Goal: Task Accomplishment & Management: Use online tool/utility

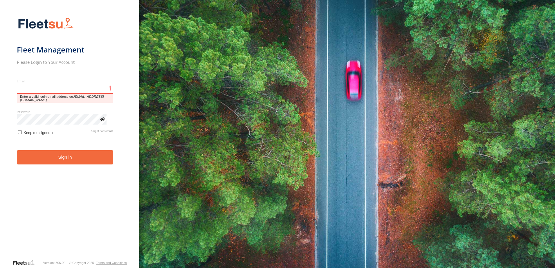
type input "**********"
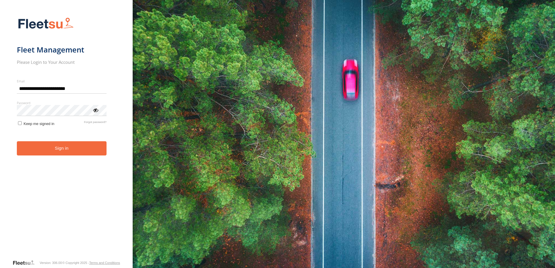
click at [94, 157] on form "**********" at bounding box center [66, 136] width 99 height 245
click at [91, 146] on button "Sign in" at bounding box center [62, 148] width 90 height 14
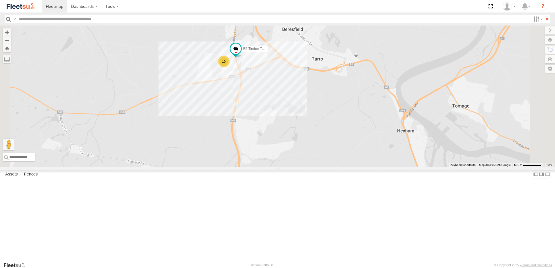
drag, startPoint x: 328, startPoint y: 77, endPoint x: 322, endPoint y: 113, distance: 35.9
click at [322, 113] on div "10 B5 Timber Truck" at bounding box center [277, 97] width 555 height 142
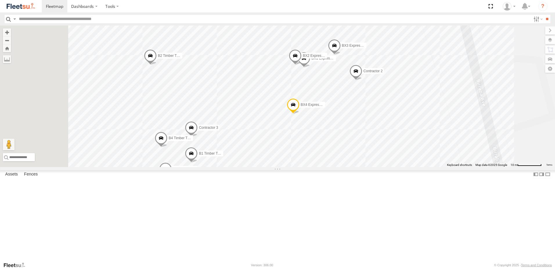
drag, startPoint x: 321, startPoint y: 126, endPoint x: 352, endPoint y: 126, distance: 30.2
click at [352, 126] on div "B5 Timber Truck B2 Timber Truck B4 Timber Truck B3 Transfer Truck BX3 Express U…" at bounding box center [277, 97] width 555 height 142
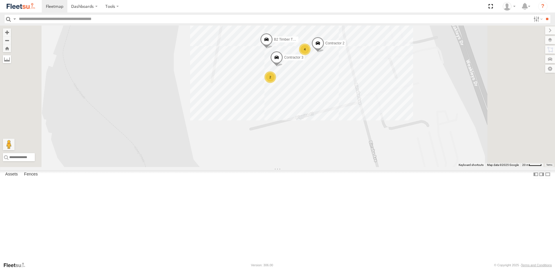
click at [11, 61] on label at bounding box center [7, 59] width 8 height 8
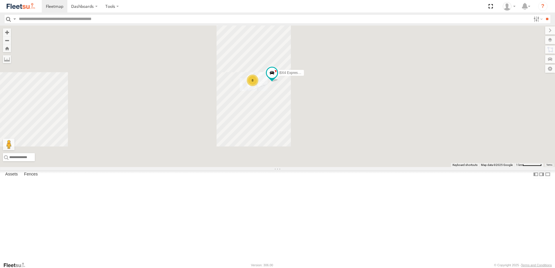
drag, startPoint x: 340, startPoint y: 181, endPoint x: 334, endPoint y: 145, distance: 36.2
click at [334, 145] on div "8 BX4 Express Ute" at bounding box center [277, 97] width 555 height 142
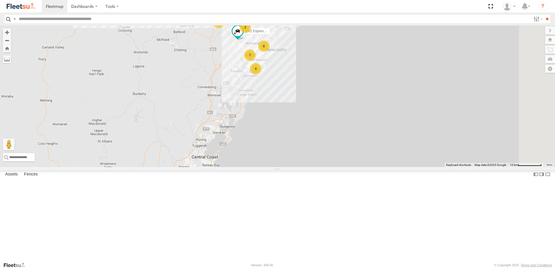
drag, startPoint x: 273, startPoint y: 188, endPoint x: 272, endPoint y: 92, distance: 96.0
click at [272, 92] on div "BX2 Express Ute BX4 Express Ute B4 Timber Truck 2 6 7 2 4 4" at bounding box center [277, 97] width 555 height 142
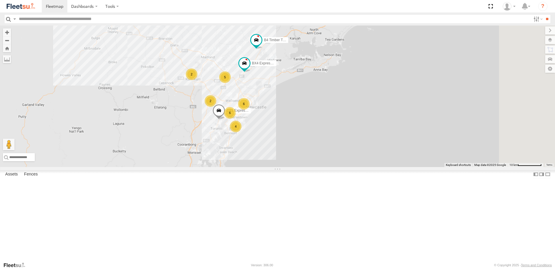
drag, startPoint x: 354, startPoint y: 72, endPoint x: 337, endPoint y: 115, distance: 45.7
click at [337, 115] on div "B4 Timber Truck CX1 Express Ute BX4 Express Ute 2 6 6 2 4 5" at bounding box center [277, 97] width 555 height 142
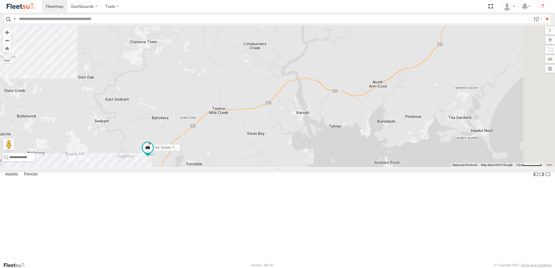
drag, startPoint x: 362, startPoint y: 128, endPoint x: 277, endPoint y: 193, distance: 107.4
click at [277, 167] on div "B4 Timber Truck CX1 Express Ute BX4 Express Ute BX3 Express Ute B1 Timber Truck…" at bounding box center [277, 97] width 555 height 142
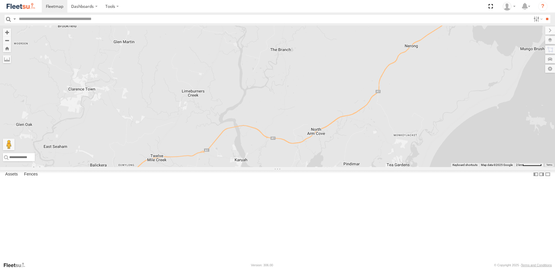
drag, startPoint x: 446, startPoint y: 112, endPoint x: 415, endPoint y: 110, distance: 32.0
click at [415, 110] on div "B4 Timber Truck CX1 Express Ute BX4 Express Ute BX3 Express Ute B1 Timber Truck…" at bounding box center [277, 97] width 555 height 142
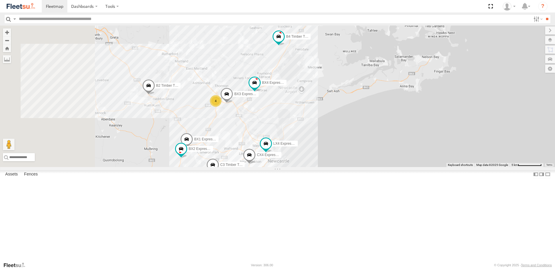
drag, startPoint x: 282, startPoint y: 208, endPoint x: 383, endPoint y: 71, distance: 169.7
click at [383, 71] on div "B4 Timber Truck CX1 Express Ute BX4 Express Ute BX1 Express Ute CX4 Express Ute…" at bounding box center [277, 97] width 555 height 142
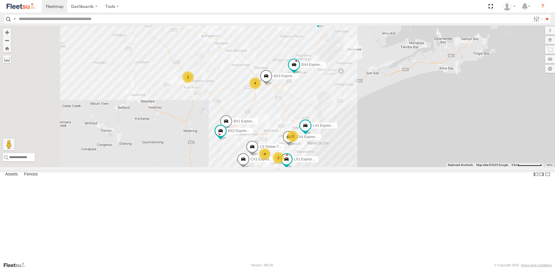
drag, startPoint x: 246, startPoint y: 96, endPoint x: 267, endPoint y: 141, distance: 49.3
click at [267, 141] on div "B4 Timber Truck CX1 Express Ute BX4 Express Ute BX1 Express Ute CX4 Express Ute…" at bounding box center [277, 97] width 555 height 142
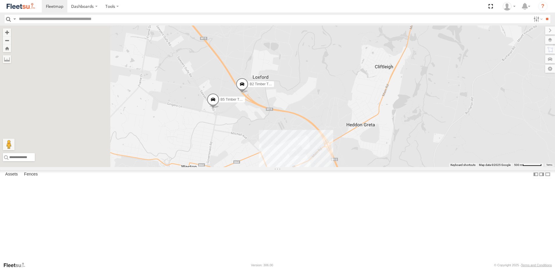
drag, startPoint x: 240, startPoint y: 77, endPoint x: 290, endPoint y: 127, distance: 71.0
click at [290, 127] on div "B4 Timber Truck CX1 Express Ute BX4 Express Ute BX1 Express Ute CX4 Express Ute…" at bounding box center [277, 97] width 555 height 142
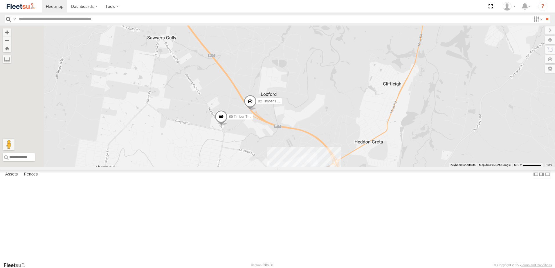
drag, startPoint x: 290, startPoint y: 128, endPoint x: 303, endPoint y: 159, distance: 34.0
click at [305, 162] on div "B4 Timber Truck CX1 Express Ute BX4 Express Ute BX1 Express Ute CX4 Express Ute…" at bounding box center [277, 97] width 555 height 142
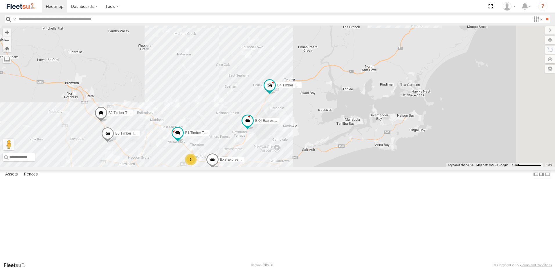
drag, startPoint x: 486, startPoint y: 130, endPoint x: 381, endPoint y: 161, distance: 109.3
click at [381, 161] on div "B2 Timber Truck B5 Timber Truck B4 Timber Truck BX3 Express Ute B1 Timber Truck…" at bounding box center [277, 97] width 555 height 142
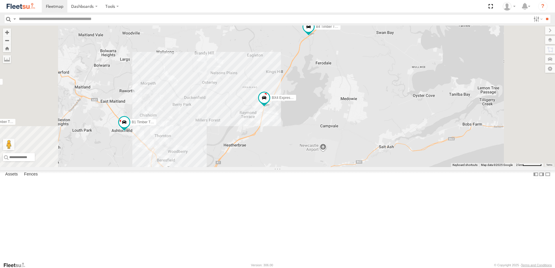
drag, startPoint x: 345, startPoint y: 196, endPoint x: 330, endPoint y: 111, distance: 86.6
click at [366, 124] on div "B2 Timber Truck B5 Timber Truck B4 Timber Truck BX3 Express Ute B1 Timber Truck…" at bounding box center [277, 97] width 555 height 142
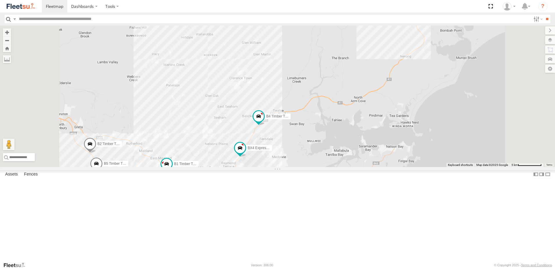
drag, startPoint x: 286, startPoint y: 103, endPoint x: 298, endPoint y: 148, distance: 46.8
click at [295, 151] on div "B2 Timber Truck B5 Timber Truck B4 Timber Truck BX3 Express Ute B1 Timber Truck…" at bounding box center [277, 97] width 555 height 142
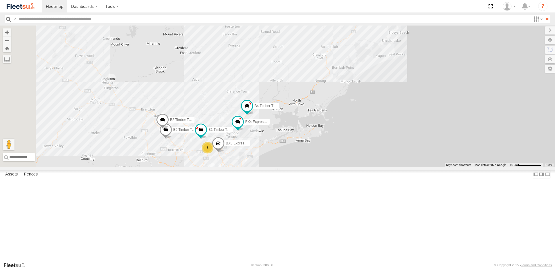
drag, startPoint x: 295, startPoint y: 145, endPoint x: 303, endPoint y: 116, distance: 30.6
click at [303, 116] on div "B2 Timber Truck B5 Timber Truck B4 Timber Truck BX3 Express Ute B1 Timber Truck…" at bounding box center [277, 97] width 555 height 142
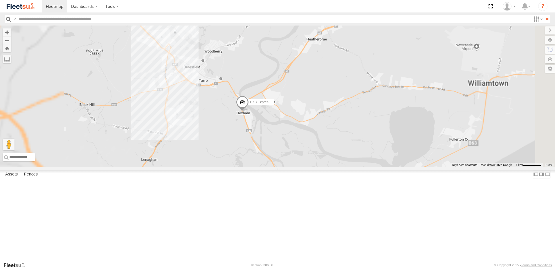
drag, startPoint x: 199, startPoint y: 93, endPoint x: 220, endPoint y: 118, distance: 33.1
click at [219, 118] on div "B2 Timber Truck B5 Timber Truck B4 Timber Truck BX3 Express Ute B1 Timber Truck…" at bounding box center [277, 97] width 555 height 142
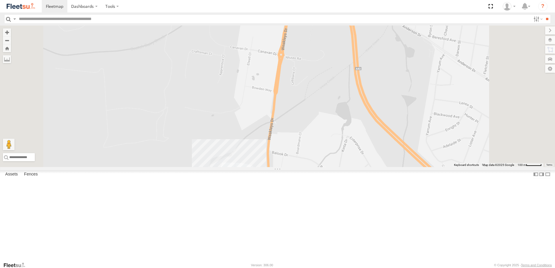
drag, startPoint x: 283, startPoint y: 193, endPoint x: 296, endPoint y: 120, distance: 73.3
click at [296, 120] on div "B2 Timber Truck B5 Timber Truck B4 Timber Truck BX3 Express Ute B1 Timber Truck…" at bounding box center [277, 97] width 555 height 142
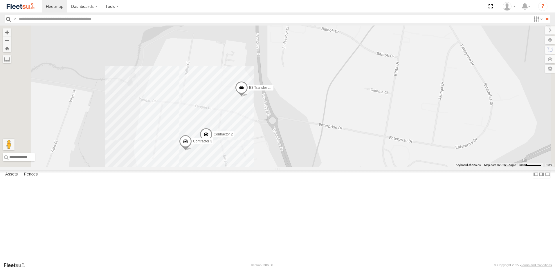
click at [248, 97] on span at bounding box center [241, 89] width 13 height 16
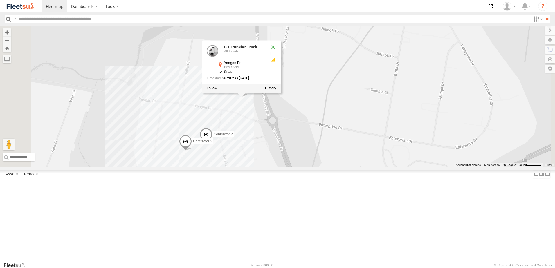
click at [384, 131] on div "B2 Timber Truck B5 Timber Truck B4 Timber Truck BX3 Express Ute B1 Timber Truck…" at bounding box center [277, 97] width 555 height 142
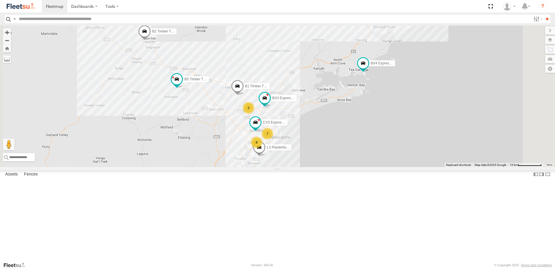
drag, startPoint x: 265, startPoint y: 158, endPoint x: 248, endPoint y: 176, distance: 25.0
click at [252, 167] on div "B4 Timber Truck BX1 Express Ute B2 Timber Truck CX3 Express Ute L3 Plasterboard…" at bounding box center [277, 97] width 555 height 142
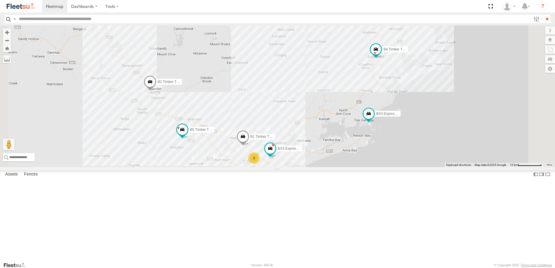
drag, startPoint x: 257, startPoint y: 189, endPoint x: 269, endPoint y: 212, distance: 25.6
click at [269, 167] on div "B4 Timber Truck BX1 Express Ute B2 Timber Truck L3 Plasterboard Truck B5 Timber…" at bounding box center [277, 97] width 555 height 142
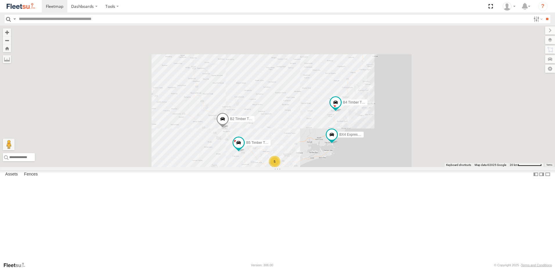
drag, startPoint x: 394, startPoint y: 179, endPoint x: 346, endPoint y: 169, distance: 49.0
click at [346, 167] on div "B4 Timber Truck BX1 Express Ute B2 Timber Truck B5 Timber Truck BX2 Express Ute…" at bounding box center [277, 97] width 555 height 142
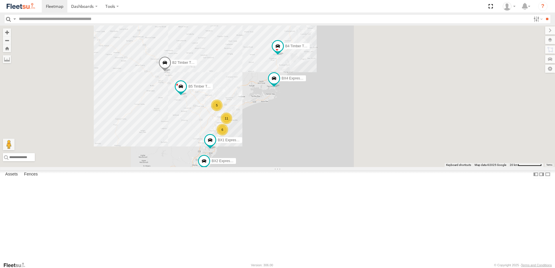
drag, startPoint x: 258, startPoint y: 230, endPoint x: 284, endPoint y: 187, distance: 50.1
click at [284, 167] on div "B4 Timber Truck BX1 Express Ute B2 Timber Truck B5 Timber Truck BX2 Express Ute…" at bounding box center [277, 97] width 555 height 142
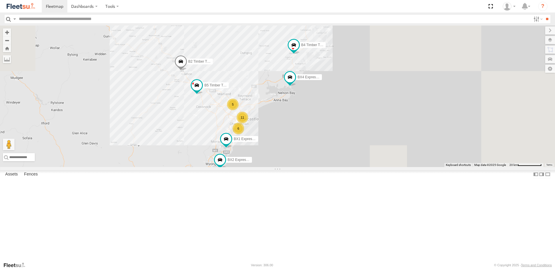
drag, startPoint x: 265, startPoint y: 192, endPoint x: 267, endPoint y: 220, distance: 27.6
click at [267, 167] on div "B4 Timber Truck BX1 Express Ute B2 Timber Truck B5 Timber Truck BX2 Express Ute…" at bounding box center [277, 97] width 555 height 142
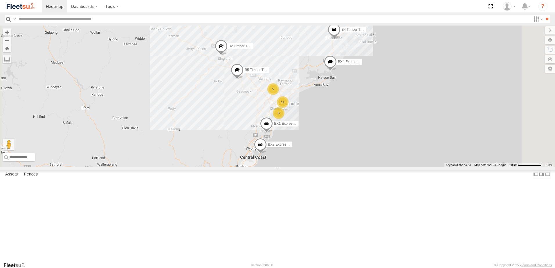
click at [342, 151] on div "B5 Timber Truck BX4 Express Ute B4 Timber Truck BX1 Express Ute 11 B2 Timber Tr…" at bounding box center [277, 97] width 555 height 142
drag, startPoint x: 342, startPoint y: 151, endPoint x: 225, endPoint y: 135, distance: 118.0
click at [225, 135] on div "B5 Timber Truck BX4 Express Ute B4 Timber Truck BX1 Express Ute 11 B2 Timber Tr…" at bounding box center [277, 97] width 555 height 142
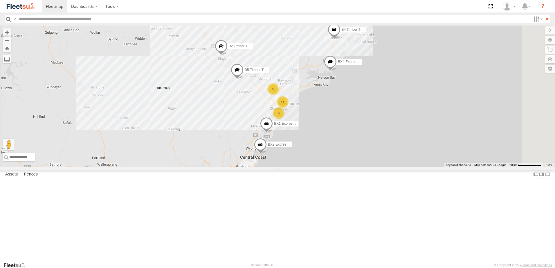
click at [11, 62] on label at bounding box center [7, 59] width 8 height 8
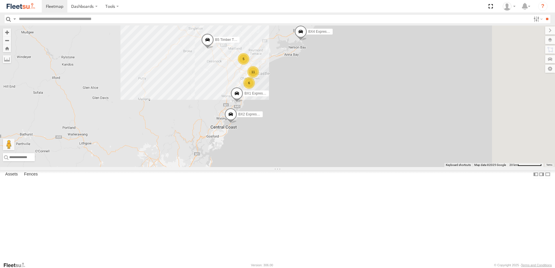
drag, startPoint x: 317, startPoint y: 228, endPoint x: 286, endPoint y: 197, distance: 44.1
click at [286, 167] on div "B5 Timber Truck BX4 Express Ute B4 Timber Truck BX1 Express Ute 11 B2 Timber Tr…" at bounding box center [277, 97] width 555 height 142
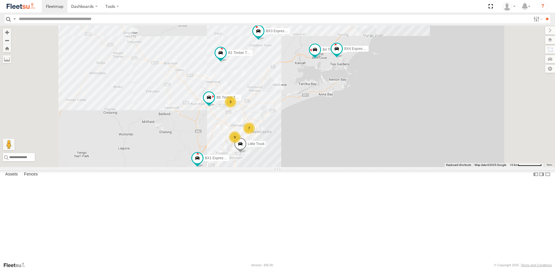
drag, startPoint x: 342, startPoint y: 154, endPoint x: 353, endPoint y: 135, distance: 21.9
click at [353, 135] on div "B4 Timber Truck BX1 Express Ute B5 Timber Truck BX2 Express Ute BX3 Express Ute…" at bounding box center [277, 97] width 555 height 142
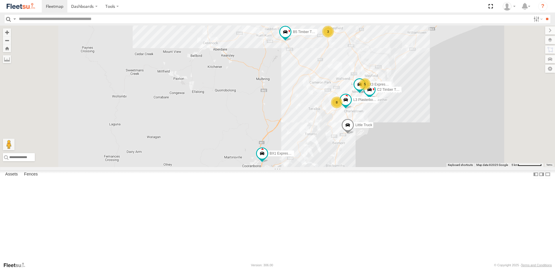
drag, startPoint x: 363, startPoint y: 195, endPoint x: 367, endPoint y: 147, distance: 48.3
click at [367, 147] on div "B4 Timber Truck BX1 Express Ute B5 Timber Truck BX2 Express Ute BX3 Express Ute…" at bounding box center [277, 97] width 555 height 142
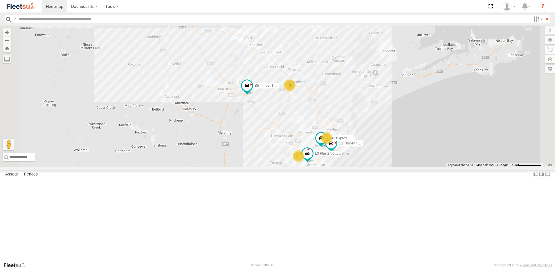
drag, startPoint x: 388, startPoint y: 120, endPoint x: 349, endPoint y: 184, distance: 75.2
click at [350, 167] on div "B4 Timber Truck BX1 Express Ute B5 Timber Truck BX2 Express Ute BX3 Express Ute…" at bounding box center [277, 97] width 555 height 142
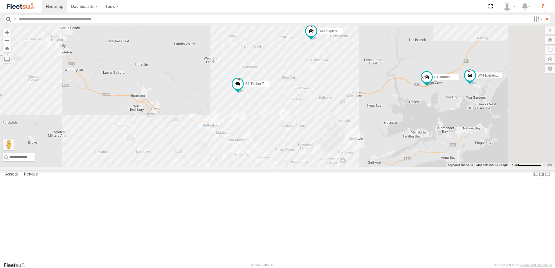
drag, startPoint x: 378, startPoint y: 39, endPoint x: 338, endPoint y: 126, distance: 96.2
click at [344, 120] on div "B4 Timber Truck BX1 Express Ute B5 Timber Truck BX2 Express Ute BX3 Express Ute…" at bounding box center [277, 97] width 555 height 142
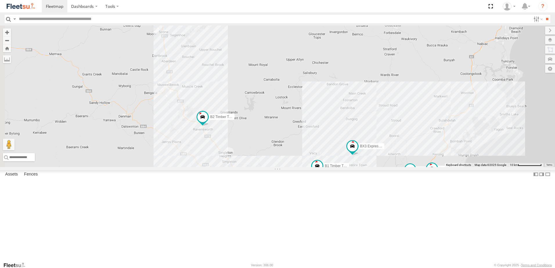
drag, startPoint x: 255, startPoint y: 194, endPoint x: 316, endPoint y: 214, distance: 64.3
click at [317, 167] on div "B4 Timber Truck BX1 Express Ute B5 Timber Truck BX2 Express Ute BX3 Express Ute…" at bounding box center [277, 97] width 555 height 142
click at [210, 127] on span at bounding box center [203, 119] width 13 height 16
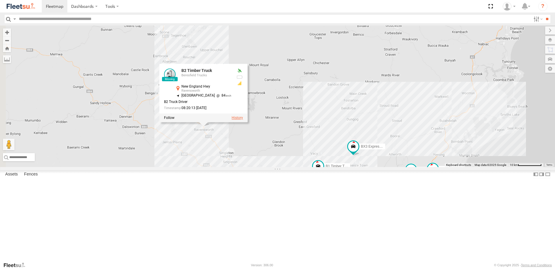
click at [243, 120] on label at bounding box center [237, 118] width 11 height 4
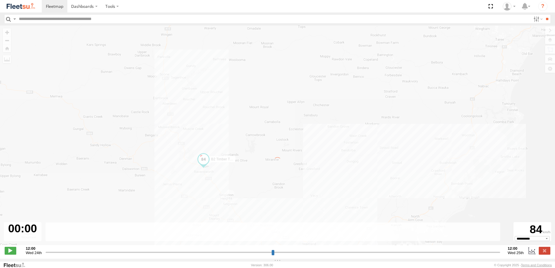
type input "**********"
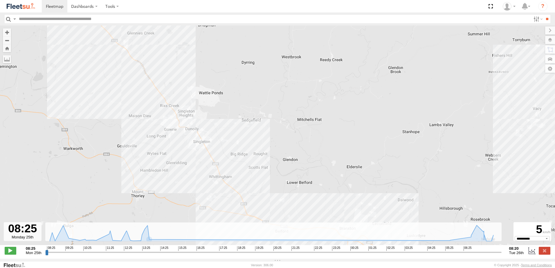
drag, startPoint x: 205, startPoint y: 125, endPoint x: 256, endPoint y: 217, distance: 105.6
click at [266, 223] on div "B2 Timber Truck 11:11 Mon 12:48 Mon 12:58 Mon 05:42 Tue 05:42 Tue" at bounding box center [277, 139] width 555 height 226
click at [551, 262] on footer "Fleetsu Version: 306.00 © Copyright 2025 - Terms and Conditions" at bounding box center [277, 265] width 555 height 6
click at [548, 254] on label at bounding box center [544, 251] width 12 height 8
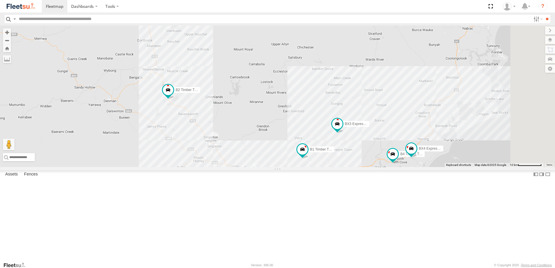
drag, startPoint x: 411, startPoint y: 196, endPoint x: 393, endPoint y: 177, distance: 26.1
click at [393, 167] on div "B4 Timber Truck B2 Timber Truck BX3 Express Ute B1 Timber Truck BX4 Express Ute…" at bounding box center [277, 97] width 555 height 142
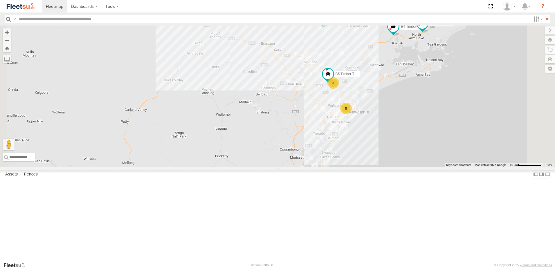
drag, startPoint x: 360, startPoint y: 223, endPoint x: 364, endPoint y: 129, distance: 93.8
click at [364, 129] on div "B4 Timber Truck B2 Timber Truck BX3 Express Ute B1 Timber Truck BX4 Express Ute…" at bounding box center [277, 97] width 555 height 142
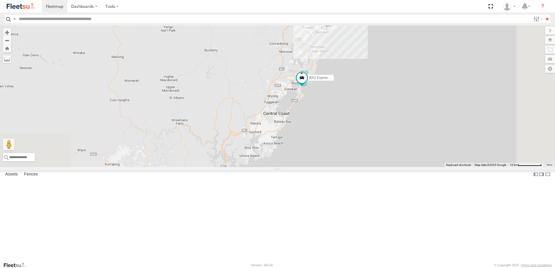
drag, startPoint x: 365, startPoint y: 217, endPoint x: 354, endPoint y: 103, distance: 114.8
click at [354, 103] on div "B4 Timber Truck B2 Timber Truck BX3 Express Ute B1 Timber Truck BX4 Express Ute…" at bounding box center [277, 97] width 555 height 142
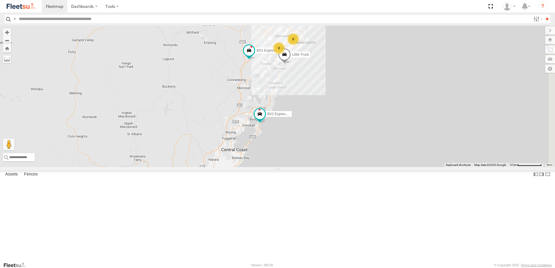
drag, startPoint x: 351, startPoint y: 86, endPoint x: 326, endPoint y: 147, distance: 66.1
click at [326, 147] on div "B4 Timber Truck B2 Timber Truck BX3 Express Ute B1 Timber Truck BX4 Express Ute…" at bounding box center [277, 97] width 555 height 142
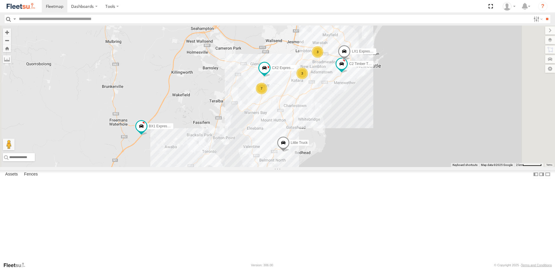
drag, startPoint x: 335, startPoint y: 153, endPoint x: 311, endPoint y: 188, distance: 42.4
click at [311, 167] on div "B4 Timber Truck B2 Timber Truck BX3 Express Ute B1 Timber Truck BX4 Express Ute…" at bounding box center [277, 97] width 555 height 142
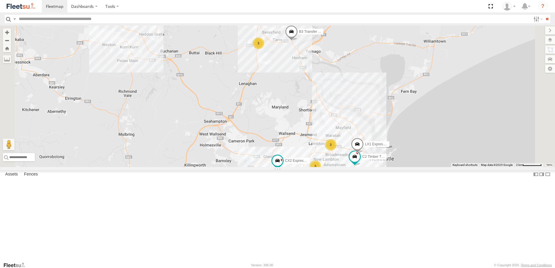
drag, startPoint x: 302, startPoint y: 150, endPoint x: 310, endPoint y: 192, distance: 43.2
click at [310, 167] on div "B4 Timber Truck B2 Timber Truck BX3 Express Ute B1 Timber Truck BX4 Express Ute…" at bounding box center [277, 97] width 555 height 142
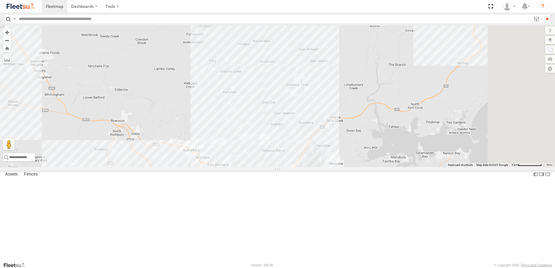
drag, startPoint x: 405, startPoint y: 81, endPoint x: 346, endPoint y: 176, distance: 111.6
click at [344, 167] on div "B4 Timber Truck LX1 Express Ute C2 Timber Truck CX1 Express Ute BX4 Express Ute…" at bounding box center [277, 97] width 555 height 142
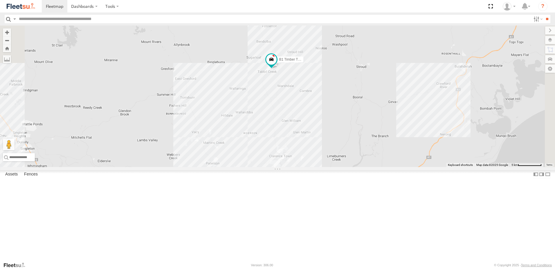
drag, startPoint x: 360, startPoint y: 134, endPoint x: 346, endPoint y: 194, distance: 61.2
click at [345, 167] on div "B4 Timber Truck LX1 Express Ute C2 Timber Truck CX1 Express Ute BX4 Express Ute…" at bounding box center [277, 97] width 555 height 142
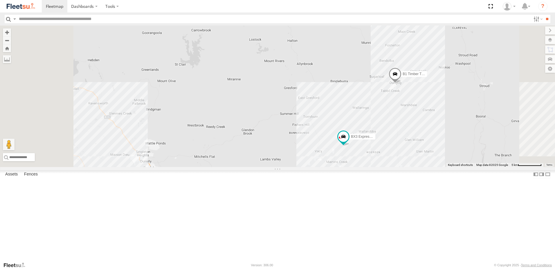
drag, startPoint x: 332, startPoint y: 127, endPoint x: 449, endPoint y: 185, distance: 130.7
click at [449, 167] on div "B2 Timber Truck BX2 Express Ute LX1 Express Ute BX3 Express Ute B1 Timber Truck…" at bounding box center [277, 97] width 555 height 142
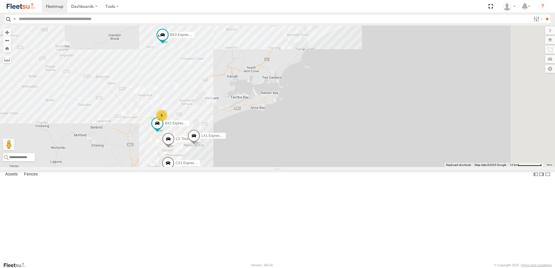
drag, startPoint x: 290, startPoint y: 151, endPoint x: 185, endPoint y: 97, distance: 118.5
click at [175, 87] on div "B2 Timber Truck BX2 Express Ute LX1 Express Ute BX3 Express Ute B1 Timber Truck…" at bounding box center [277, 97] width 555 height 142
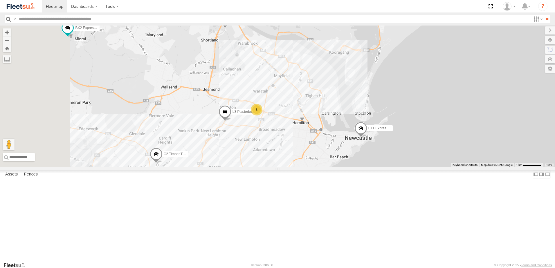
drag, startPoint x: 198, startPoint y: 212, endPoint x: 274, endPoint y: 174, distance: 84.9
click at [275, 167] on div "B2 Timber Truck LX1 Express Ute BX3 Express Ute B1 Timber Truck CX1 Express Ute…" at bounding box center [277, 97] width 555 height 142
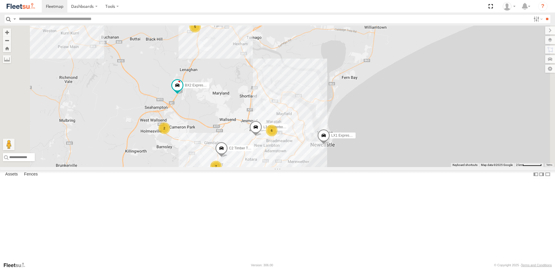
select select "**********"
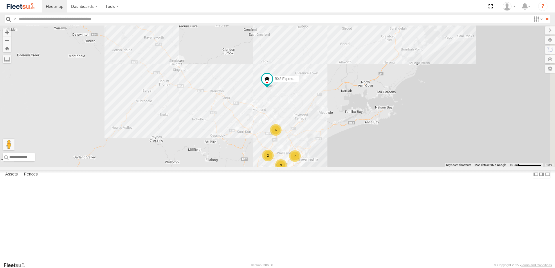
drag, startPoint x: 317, startPoint y: 147, endPoint x: 262, endPoint y: 148, distance: 55.4
click at [262, 148] on div "B2 Timber Truck BX3 Express Ute B1 Timber Truck CX1 Express Ute 6 7 2 9" at bounding box center [277, 97] width 555 height 142
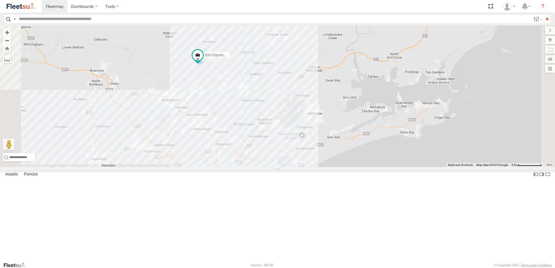
drag, startPoint x: 370, startPoint y: 139, endPoint x: 345, endPoint y: 55, distance: 87.4
click at [345, 55] on div "B2 Timber Truck BX3 Express Ute B1 Timber Truck CX1 Express Ute" at bounding box center [277, 97] width 555 height 142
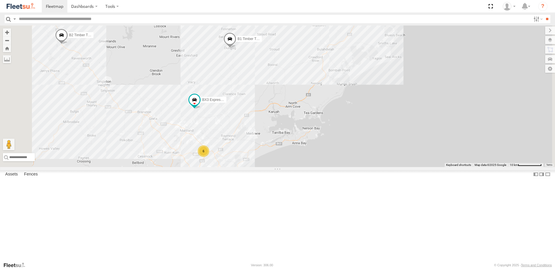
drag, startPoint x: 297, startPoint y: 102, endPoint x: 292, endPoint y: 187, distance: 84.6
click at [292, 167] on div "B2 Timber Truck BX3 Express Ute B1 Timber Truck CX1 Express Ute 6 7 2 9" at bounding box center [277, 97] width 555 height 142
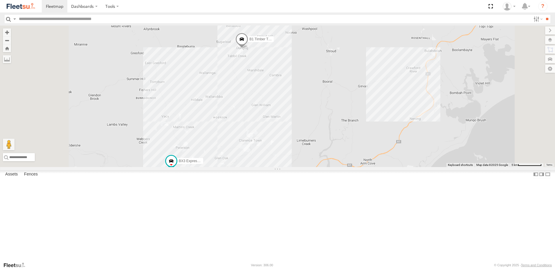
drag, startPoint x: 307, startPoint y: 167, endPoint x: 309, endPoint y: 112, distance: 54.6
click at [314, 99] on div "B2 Timber Truck BX3 Express Ute B1 Timber Truck CX1 Express Ute" at bounding box center [277, 97] width 555 height 142
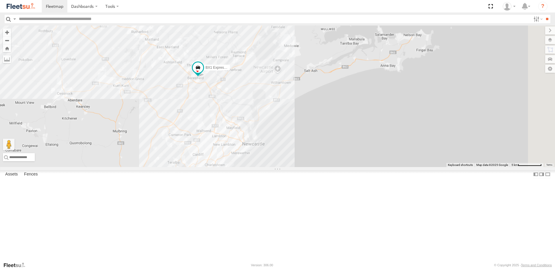
drag, startPoint x: 326, startPoint y: 215, endPoint x: 284, endPoint y: 73, distance: 148.1
click at [284, 73] on div "B2 Timber Truck BX3 Express Ute B1 Timber Truck CX1 Express Ute BX1 Express Ute" at bounding box center [277, 97] width 555 height 142
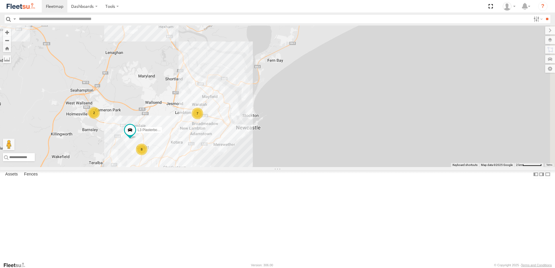
drag, startPoint x: 330, startPoint y: 176, endPoint x: 251, endPoint y: 165, distance: 80.3
click at [274, 163] on div "B2 Timber Truck BX3 Express Ute B1 Timber Truck CX1 Express Ute BX1 Express Ute…" at bounding box center [277, 97] width 555 height 142
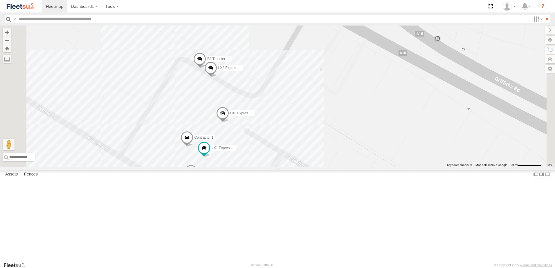
drag, startPoint x: 269, startPoint y: 137, endPoint x: 270, endPoint y: 131, distance: 6.5
click at [270, 131] on div "B2 Timber Truck BX3 Express Ute B1 Timber Truck CX1 Express Ute BX1 Express Ute…" at bounding box center [277, 97] width 555 height 142
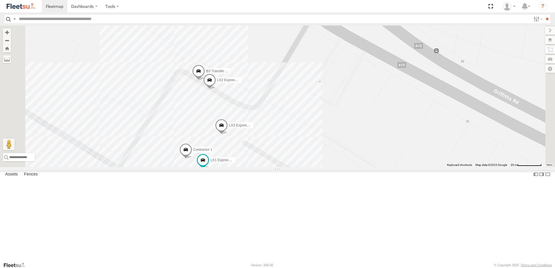
drag, startPoint x: 267, startPoint y: 143, endPoint x: 265, endPoint y: 161, distance: 18.8
click at [265, 161] on div "B2 Timber Truck BX3 Express Ute B1 Timber Truck CX1 Express Ute BX1 Express Ute…" at bounding box center [277, 97] width 555 height 142
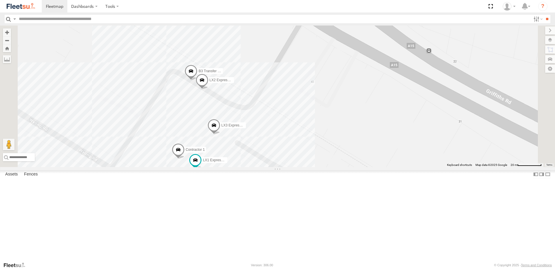
drag, startPoint x: 265, startPoint y: 160, endPoint x: 259, endPoint y: 145, distance: 15.2
click at [259, 145] on div "B2 Timber Truck BX3 Express Ute B1 Timber Truck CX1 Express Ute BX1 Express Ute…" at bounding box center [277, 97] width 555 height 142
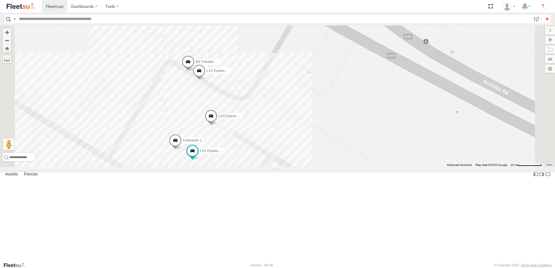
drag, startPoint x: 257, startPoint y: 153, endPoint x: 251, endPoint y: 140, distance: 14.0
click at [251, 140] on div "B2 Timber Truck BX3 Express Ute B1 Timber Truck CX1 Express Ute BX1 Express Ute…" at bounding box center [277, 97] width 555 height 142
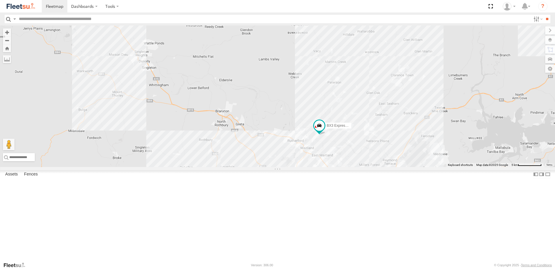
drag, startPoint x: 242, startPoint y: 136, endPoint x: 369, endPoint y: 227, distance: 156.6
click at [369, 167] on div "B2 Timber Truck BX3 Express Ute B1 Timber Truck CX1 Express Ute BX1 Express Ute…" at bounding box center [277, 97] width 555 height 142
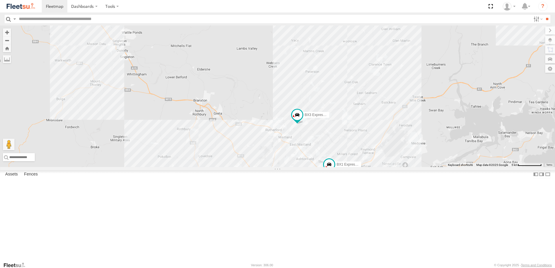
drag, startPoint x: 357, startPoint y: 212, endPoint x: 336, endPoint y: 203, distance: 22.9
click at [336, 167] on div "B2 Timber Truck BX3 Express Ute B1 Timber Truck CX1 Express Ute BX1 Express Ute…" at bounding box center [277, 97] width 555 height 142
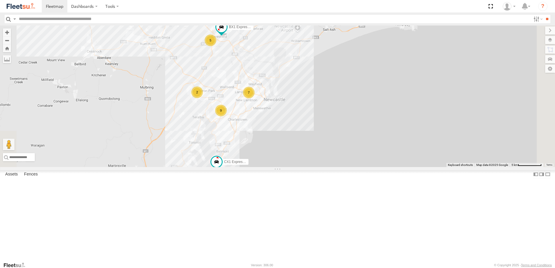
drag, startPoint x: 384, startPoint y: 220, endPoint x: 290, endPoint y: 82, distance: 167.4
click at [290, 82] on div "B2 Timber Truck BX3 Express Ute B1 Timber Truck CX1 Express Ute BX1 Express Ute…" at bounding box center [277, 97] width 555 height 142
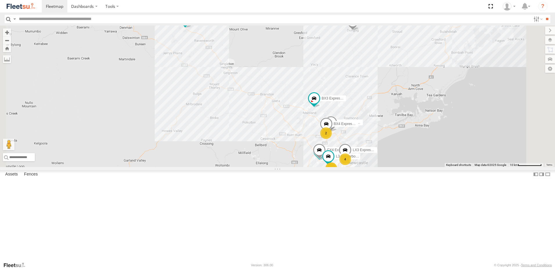
drag, startPoint x: 406, startPoint y: 91, endPoint x: 398, endPoint y: 113, distance: 23.1
click at [398, 113] on div "2 BX1 Express Ute 2 CX4 Express Ute 2 B2 Timber Truck 2 4 L3 Plasterboard Truck…" at bounding box center [277, 97] width 555 height 142
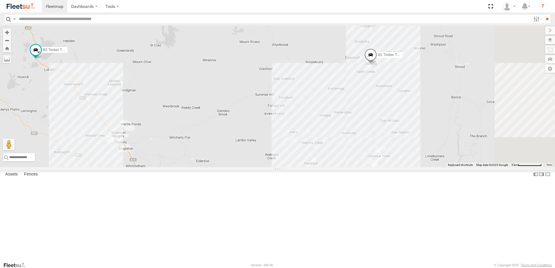
drag, startPoint x: 463, startPoint y: 109, endPoint x: 435, endPoint y: 123, distance: 30.6
click at [435, 123] on div "BX1 Express Ute CX4 Express Ute B2 Timber Truck L3 Plasterboard Truck B5 Timber…" at bounding box center [277, 97] width 555 height 142
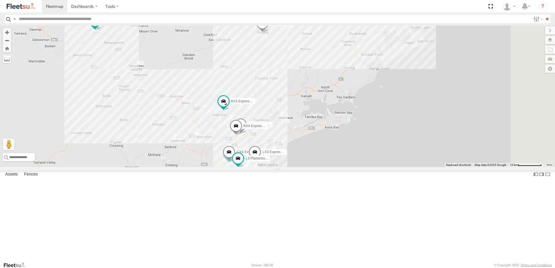
drag, startPoint x: 348, startPoint y: 169, endPoint x: 307, endPoint y: 95, distance: 84.0
click at [307, 95] on div "BX1 Express Ute CX4 Express Ute B2 Timber Truck L3 Plasterboard Truck B5 Timber…" at bounding box center [277, 97] width 555 height 142
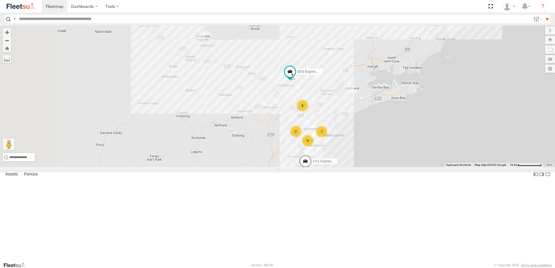
drag, startPoint x: 233, startPoint y: 130, endPoint x: 296, endPoint y: 102, distance: 68.5
click at [296, 102] on div "B2 Timber Truck BX3 Express Ute B1 Timber Truck CX1 Express Ute 6 7 2 9" at bounding box center [277, 97] width 555 height 142
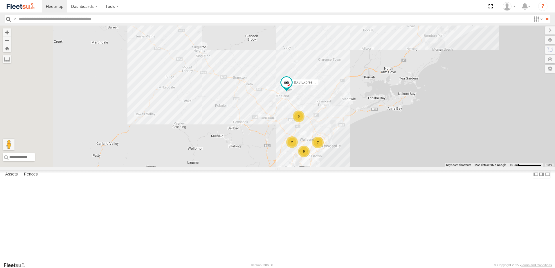
drag, startPoint x: 445, startPoint y: 120, endPoint x: 437, endPoint y: 132, distance: 15.1
click at [437, 132] on div "B2 Timber Truck BX3 Express Ute B1 Timber Truck CX1 Express Ute 6 7 2 9" at bounding box center [277, 97] width 555 height 142
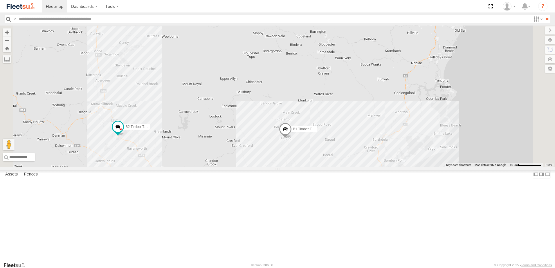
drag, startPoint x: 404, startPoint y: 91, endPoint x: 372, endPoint y: 201, distance: 114.0
click at [373, 167] on div "B2 Timber Truck BX3 Express Ute B1 Timber Truck CX1 Express Ute 6 7 2 9" at bounding box center [277, 97] width 555 height 142
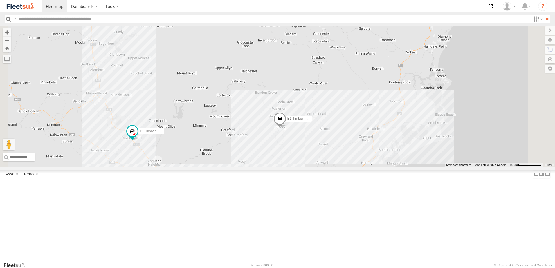
drag, startPoint x: 317, startPoint y: 201, endPoint x: 302, endPoint y: 131, distance: 71.5
click at [302, 131] on div "B2 Timber Truck B1 Timber Truck" at bounding box center [277, 97] width 555 height 142
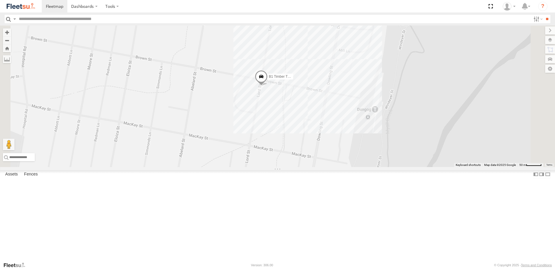
click at [267, 86] on span at bounding box center [261, 78] width 13 height 16
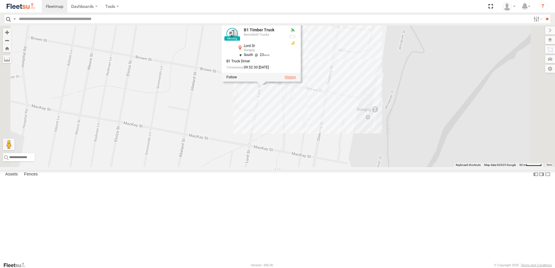
click at [296, 79] on label at bounding box center [290, 77] width 11 height 4
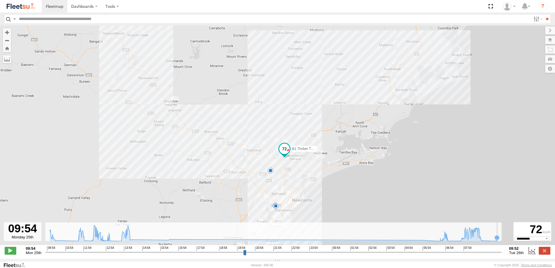
click at [500, 241] on icon at bounding box center [273, 233] width 453 height 16
click at [496, 243] on icon at bounding box center [495, 240] width 5 height 5
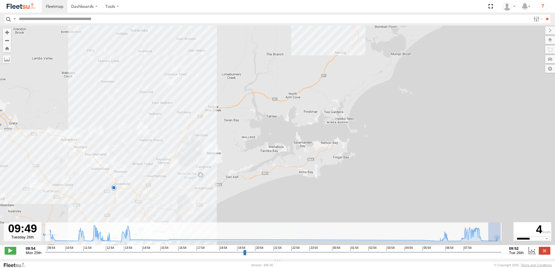
drag, startPoint x: 488, startPoint y: 243, endPoint x: 512, endPoint y: 246, distance: 24.0
click at [512, 246] on div "← Move left → Move right ↑ Move up ↓ Move down + Zoom in - Zoom out Home Jump l…" at bounding box center [277, 142] width 555 height 233
type input "**********"
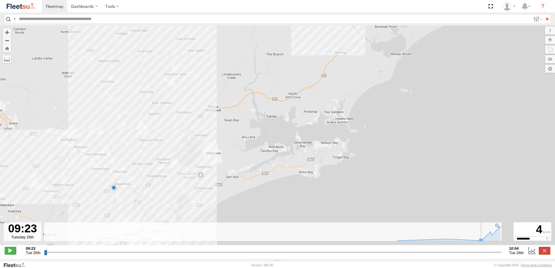
click at [479, 239] on rect at bounding box center [272, 232] width 456 height 19
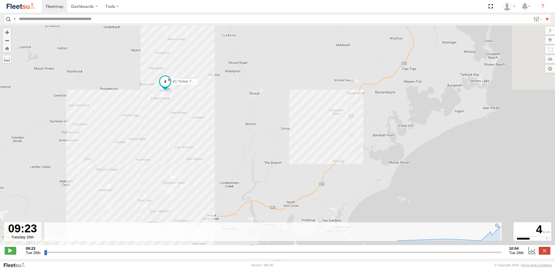
drag, startPoint x: 173, startPoint y: 100, endPoint x: 167, endPoint y: 234, distance: 134.5
click at [167, 234] on div "← Move left → Move right ↑ Move up ↓ Move down + Zoom in - Zoom out Home Jump l…" at bounding box center [277, 142] width 555 height 233
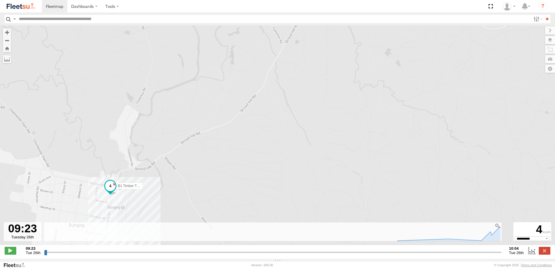
drag, startPoint x: 151, startPoint y: 146, endPoint x: 164, endPoint y: 115, distance: 34.1
click at [164, 114] on div "B1 Timber Truck 13:12 Mon 13:20 Mon" at bounding box center [277, 139] width 555 height 226
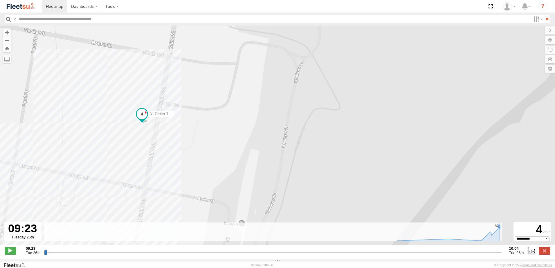
click at [498, 229] on icon at bounding box center [500, 227] width 6 height 6
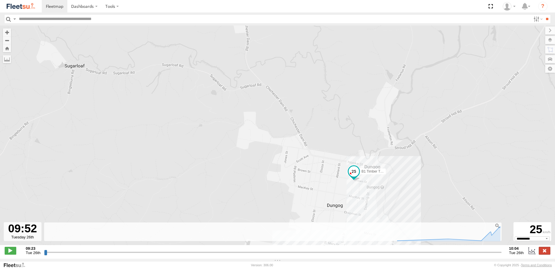
click at [543, 254] on label at bounding box center [544, 251] width 12 height 8
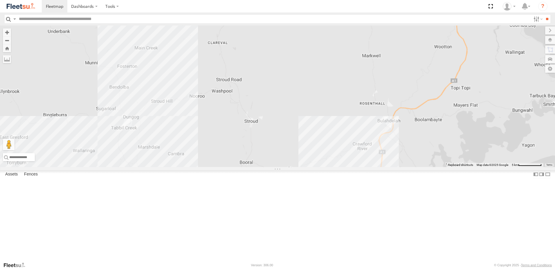
drag, startPoint x: 198, startPoint y: 183, endPoint x: 304, endPoint y: 104, distance: 133.0
click at [304, 104] on div at bounding box center [277, 97] width 555 height 142
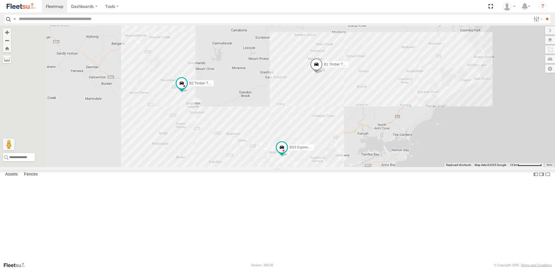
drag, startPoint x: 224, startPoint y: 165, endPoint x: 324, endPoint y: 173, distance: 100.4
click at [324, 167] on div "6 7 CX4 Express Ute 10 B2 Timber Truck BX3 Express Ute B1 Timber Truck" at bounding box center [277, 97] width 555 height 142
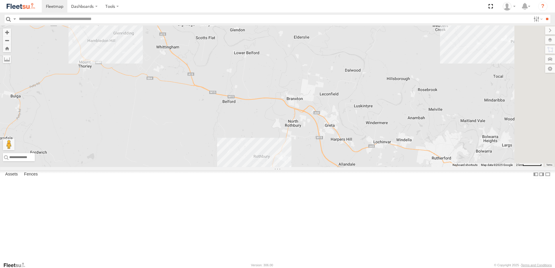
drag, startPoint x: 368, startPoint y: 228, endPoint x: 253, endPoint y: 72, distance: 194.0
click at [253, 72] on div "CX4 Express Ute B2 Timber Truck BX3 Express Ute B1 Timber Truck" at bounding box center [277, 97] width 555 height 142
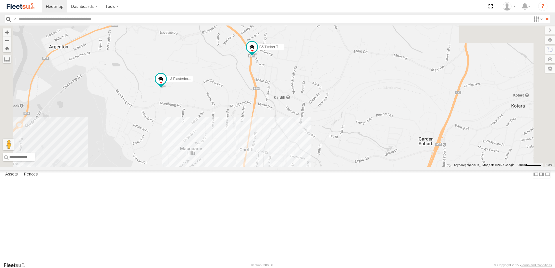
drag, startPoint x: 364, startPoint y: 193, endPoint x: 338, endPoint y: 142, distance: 57.3
click at [338, 142] on div "CX4 Express Ute B2 Timber Truck BX3 Express Ute B1 Timber Truck CX1 Express Ute…" at bounding box center [277, 97] width 555 height 142
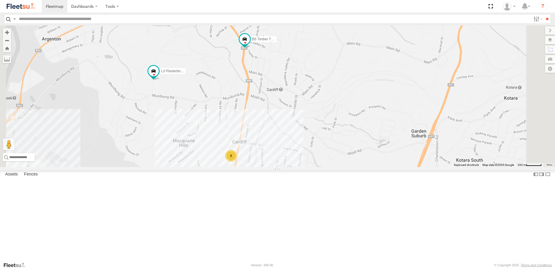
drag, startPoint x: 345, startPoint y: 142, endPoint x: 322, endPoint y: 126, distance: 28.3
click at [322, 126] on div "CX4 Express Ute B2 Timber Truck BX3 Express Ute B1 Timber Truck CX1 Express Ute…" at bounding box center [277, 97] width 555 height 142
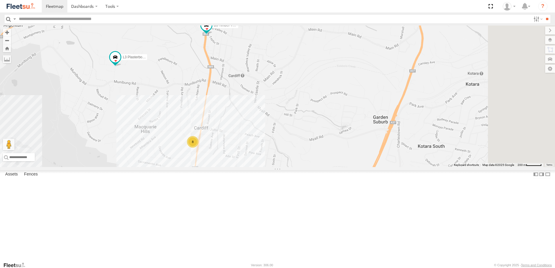
drag, startPoint x: 530, startPoint y: 225, endPoint x: 412, endPoint y: 216, distance: 118.7
click at [412, 167] on div "CX4 Express Ute B2 Timber Truck BX3 Express Ute B1 Timber Truck CX1 Express Ute…" at bounding box center [277, 97] width 555 height 142
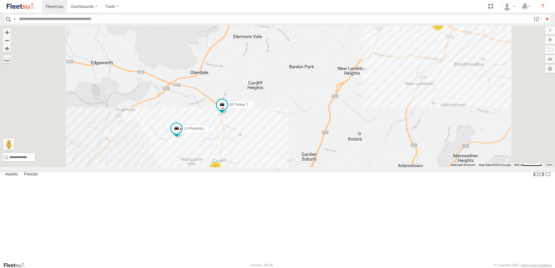
drag, startPoint x: 422, startPoint y: 131, endPoint x: 419, endPoint y: 138, distance: 8.3
click at [419, 138] on div "CX4 Express Ute B2 Timber Truck BX3 Express Ute B1 Timber Truck CX1 Express Ute…" at bounding box center [277, 97] width 555 height 142
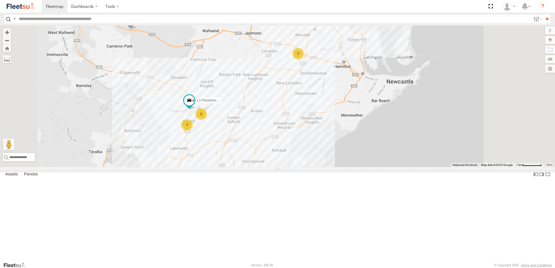
drag, startPoint x: 316, startPoint y: 217, endPoint x: 310, endPoint y: 215, distance: 6.4
click at [308, 167] on div "CX4 Express Ute L3 Plasterboard Truck 7 7 2" at bounding box center [277, 97] width 555 height 142
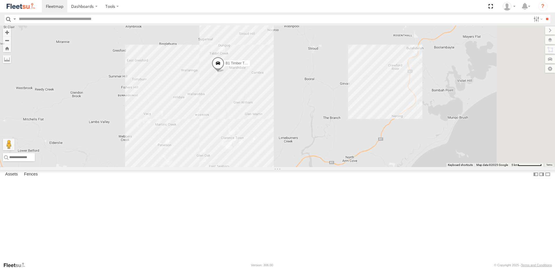
drag, startPoint x: 369, startPoint y: 113, endPoint x: 342, endPoint y: 180, distance: 73.2
click at [342, 167] on div "CX4 Express Ute 5 BX1 Express Ute 7 10 BX3 Express Ute B1 Timber Truck" at bounding box center [277, 97] width 555 height 142
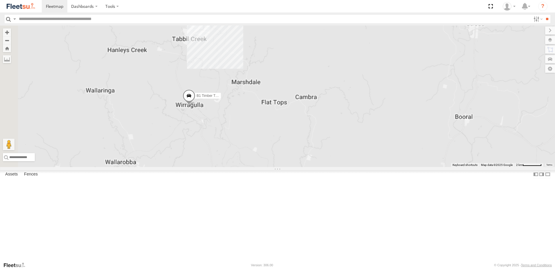
scroll to position [116, 0]
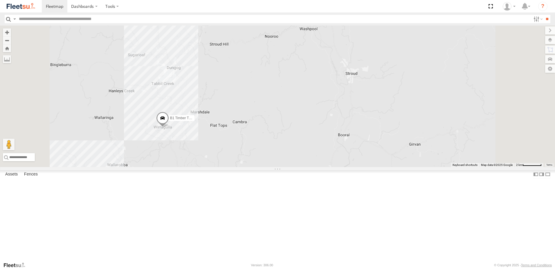
click at [169, 127] on span at bounding box center [162, 120] width 13 height 16
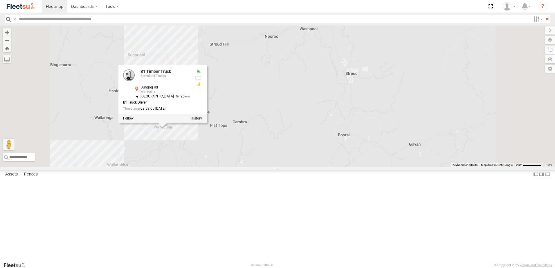
click at [251, 167] on div "B1 Timber Truck B1 Timber Truck Beresfield Trucks Dungog Rd Wirragulla -32.4595…" at bounding box center [277, 97] width 555 height 142
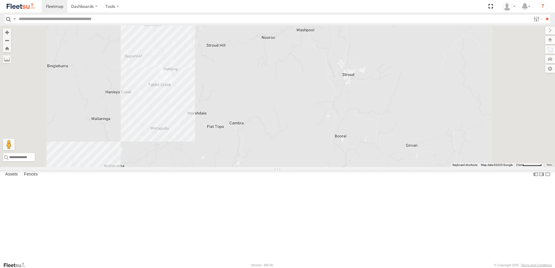
scroll to position [0, 0]
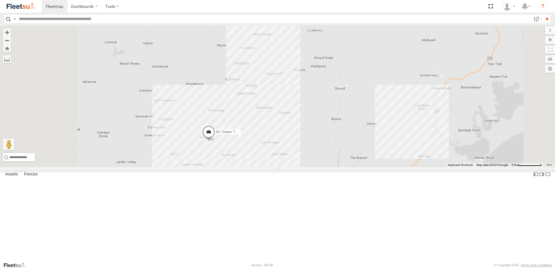
drag, startPoint x: 295, startPoint y: 198, endPoint x: 330, endPoint y: 124, distance: 81.6
click at [330, 125] on div "B1 Timber Truck" at bounding box center [277, 97] width 555 height 142
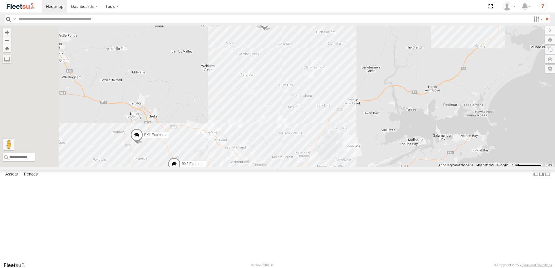
drag, startPoint x: 339, startPoint y: 176, endPoint x: 370, endPoint y: 163, distance: 33.6
click at [370, 163] on div "B1 Timber Truck 5 BX1 Express Ute BX2 Express Ute" at bounding box center [277, 97] width 555 height 142
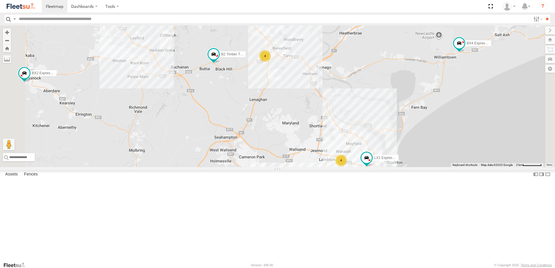
drag, startPoint x: 388, startPoint y: 193, endPoint x: 368, endPoint y: 162, distance: 37.2
click at [368, 162] on div "BX1 Express Ute B2 Timber Truck BX2 Express Ute B1 Timber Truck BX4 Express Ute…" at bounding box center [277, 97] width 555 height 142
click at [368, 161] on div "BX1 Express Ute B2 Timber Truck BX2 Express Ute B1 Timber Truck BX4 Express Ute…" at bounding box center [277, 97] width 555 height 142
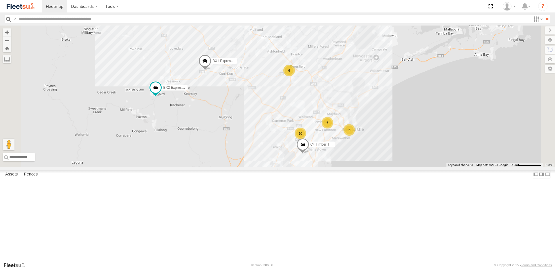
drag, startPoint x: 354, startPoint y: 116, endPoint x: 343, endPoint y: 126, distance: 14.2
click at [343, 126] on div "BX1 Express Ute C4 Timber Truck 10 6 6 BX2 Express Ute 2" at bounding box center [277, 97] width 555 height 142
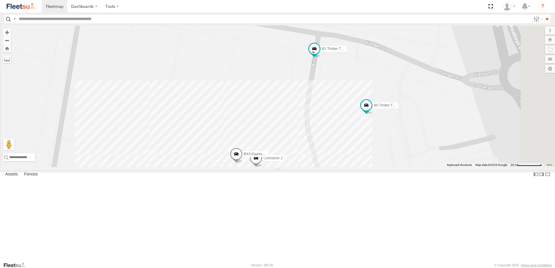
drag, startPoint x: 421, startPoint y: 107, endPoint x: 381, endPoint y: 184, distance: 87.0
click at [381, 167] on div "BX1 Express Ute C4 Timber Truck BX2 Express Ute Contractor 2 B2 Timber Truck B5…" at bounding box center [277, 97] width 555 height 142
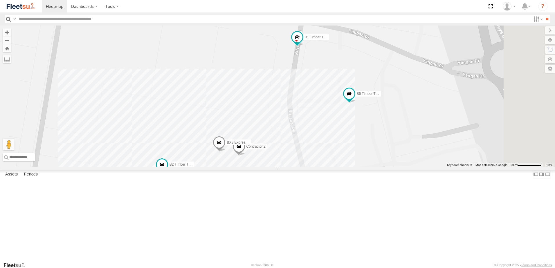
drag, startPoint x: 411, startPoint y: 132, endPoint x: 393, endPoint y: 119, distance: 22.5
click at [393, 119] on div "BX1 Express Ute C4 Timber Truck BX2 Express Ute Contractor 2 B2 Timber Truck B5…" at bounding box center [277, 97] width 555 height 142
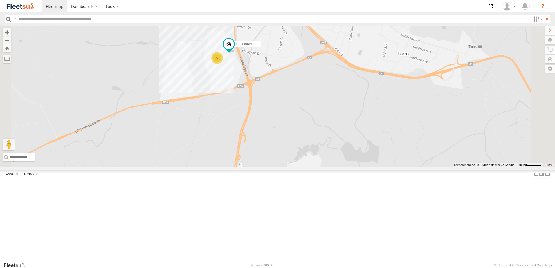
drag, startPoint x: 256, startPoint y: 65, endPoint x: 230, endPoint y: 206, distance: 143.2
click at [231, 167] on div "BX1 Express Ute C4 Timber Truck BX2 Express Ute B5 Timber Truck 5" at bounding box center [277, 97] width 555 height 142
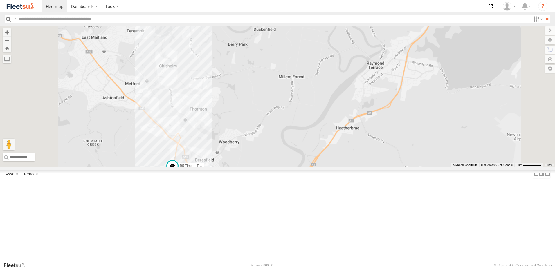
drag, startPoint x: 245, startPoint y: 173, endPoint x: 268, endPoint y: 152, distance: 31.0
click at [266, 153] on div "BX1 Express Ute C4 Timber Truck BX2 Express Ute B5 Timber Truck" at bounding box center [277, 97] width 555 height 142
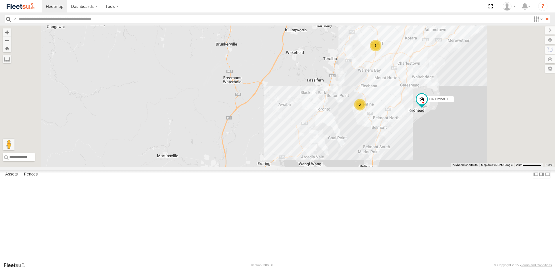
click at [315, 167] on div "CX3 Express Ute B5 Timber Truck C4 Timber Truck BX2 Express Ute LX1 Express Ute…" at bounding box center [277, 97] width 555 height 142
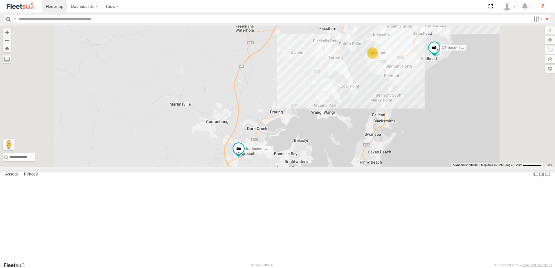
drag, startPoint x: 313, startPoint y: 223, endPoint x: 324, endPoint y: 170, distance: 54.9
click at [326, 167] on div "CX3 Express Ute B5 Timber Truck C4 Timber Truck BX2 Express Ute LX1 Express Ute…" at bounding box center [277, 97] width 555 height 142
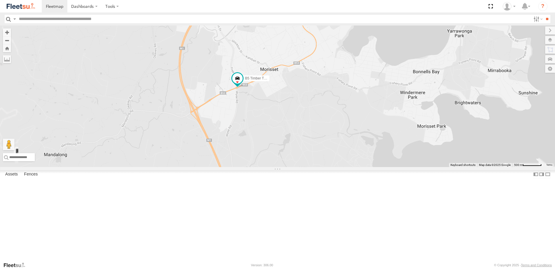
drag, startPoint x: 334, startPoint y: 202, endPoint x: 317, endPoint y: 138, distance: 66.1
click at [318, 140] on div "CX3 Express Ute B5 Timber Truck C4 Timber Truck BX2 Express Ute LX1 Express Ute…" at bounding box center [277, 97] width 555 height 142
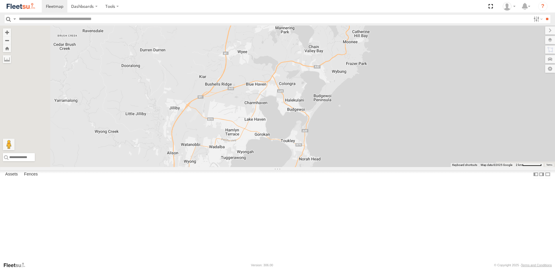
select select "**********"
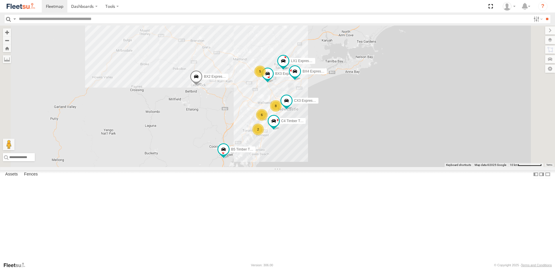
drag, startPoint x: 286, startPoint y: 105, endPoint x: 284, endPoint y: 157, distance: 52.0
click at [281, 157] on div "CX3 Express Ute B5 Timber Truck C4 Timber Truck BX2 Express Ute LX1 Express Ute…" at bounding box center [277, 97] width 555 height 142
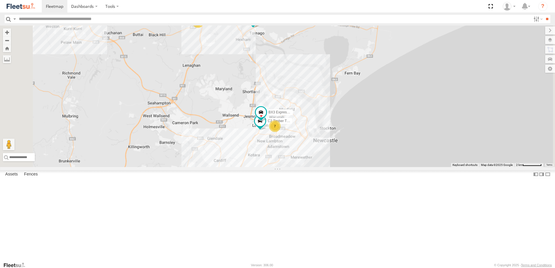
drag, startPoint x: 273, startPoint y: 181, endPoint x: 296, endPoint y: 111, distance: 73.7
click at [309, 99] on div "B1 Timber Truck BX4 Express Ute BX1 Express Ute 7 3 BX3 Express Ute C2 Timber T…" at bounding box center [277, 97] width 555 height 142
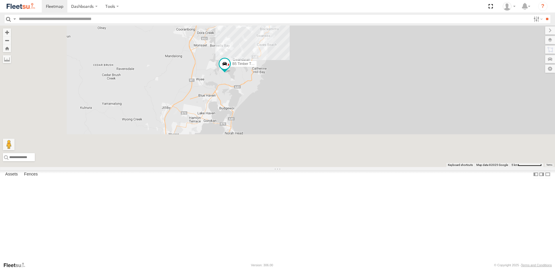
drag, startPoint x: 258, startPoint y: 184, endPoint x: 301, endPoint y: 65, distance: 126.1
click at [304, 56] on div "BX4 Express Ute BX1 Express Ute B4 Timber Truck 9 CX4 Express Ute 6 4 CX3 Expre…" at bounding box center [277, 97] width 555 height 142
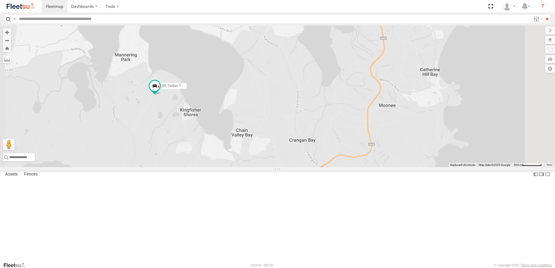
drag, startPoint x: 209, startPoint y: 100, endPoint x: 245, endPoint y: 142, distance: 55.1
click at [245, 142] on div "BX4 Express Ute BX1 Express Ute B4 Timber Truck CX4 Express Ute CX3 Express Ute…" at bounding box center [277, 97] width 555 height 142
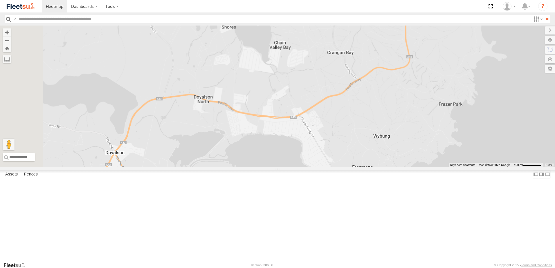
drag, startPoint x: 275, startPoint y: 152, endPoint x: 281, endPoint y: 82, distance: 70.2
click at [281, 82] on div "BX4 Express Ute BX1 Express Ute B4 Timber Truck CX4 Express Ute CX3 Express Ute…" at bounding box center [277, 97] width 555 height 142
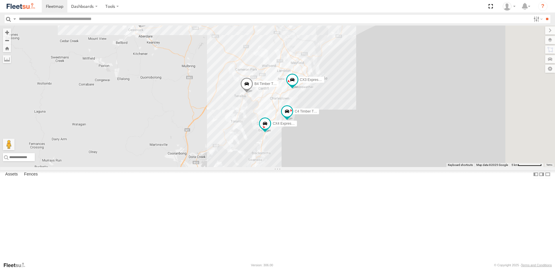
drag, startPoint x: 311, startPoint y: 146, endPoint x: 289, endPoint y: 225, distance: 82.1
click at [289, 167] on div "BX4 Express Ute BX1 Express Ute B4 Timber Truck CX4 Express Ute CX3 Express Ute…" at bounding box center [277, 97] width 555 height 142
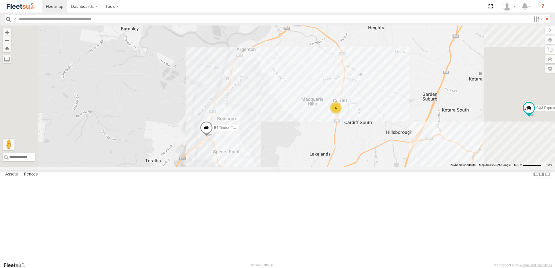
drag, startPoint x: 397, startPoint y: 109, endPoint x: 368, endPoint y: 145, distance: 46.2
click at [368, 145] on div "BX4 Express Ute BX1 Express Ute B4 Timber Truck CX4 Express Ute CX3 Express Ute…" at bounding box center [277, 97] width 555 height 142
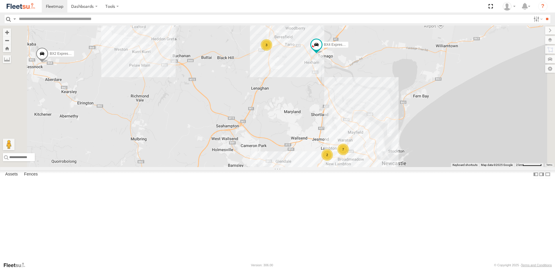
drag, startPoint x: 373, startPoint y: 72, endPoint x: 361, endPoint y: 133, distance: 61.9
click at [362, 133] on div "BX4 Express Ute BX1 Express Ute B4 Timber Truck CX4 Express Ute CX3 Express Ute…" at bounding box center [277, 97] width 555 height 142
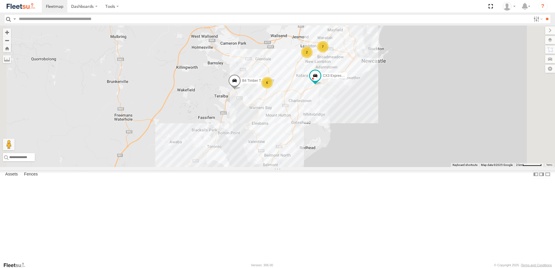
drag, startPoint x: 358, startPoint y: 200, endPoint x: 345, endPoint y: 86, distance: 114.8
click at [345, 86] on div "B4 Timber Truck CX3 Express Ute B1 Timber Truck BX4 Express Ute 7 6 3 2" at bounding box center [277, 97] width 555 height 142
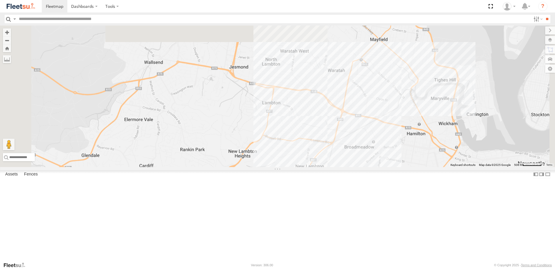
drag, startPoint x: 352, startPoint y: 97, endPoint x: 356, endPoint y: 222, distance: 124.2
click at [356, 167] on div "B4 Timber Truck CX3 Express Ute B1 Timber Truck BX4 Express Ute CX4 Express Ute…" at bounding box center [277, 97] width 555 height 142
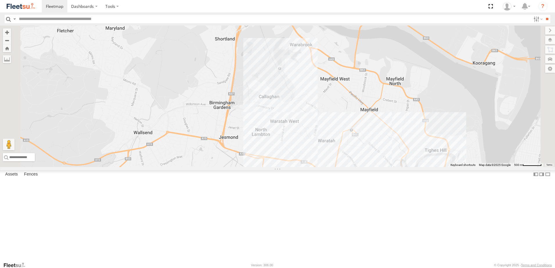
drag, startPoint x: 349, startPoint y: 125, endPoint x: 359, endPoint y: 165, distance: 41.4
click at [358, 165] on div "B4 Timber Truck CX3 Express Ute B1 Timber Truck BX4 Express Ute CX4 Express Ute…" at bounding box center [277, 97] width 555 height 142
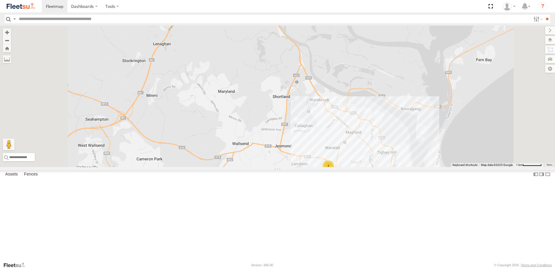
drag, startPoint x: 281, startPoint y: 196, endPoint x: 279, endPoint y: 250, distance: 54.6
click at [280, 167] on div "B4 Timber Truck CX3 Express Ute B1 Timber Truck BX4 Express Ute CX4 Express Ute…" at bounding box center [277, 97] width 555 height 142
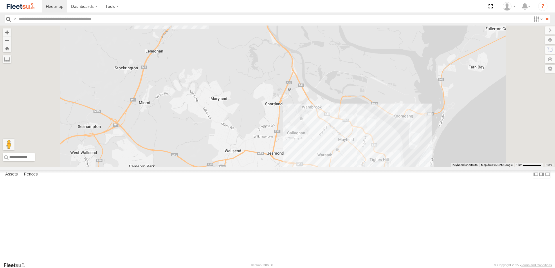
drag, startPoint x: 323, startPoint y: 173, endPoint x: 313, endPoint y: 113, distance: 61.3
click at [313, 113] on div "B4 Timber Truck CX3 Express Ute B1 Timber Truck BX4 Express Ute CX4 Express Ute…" at bounding box center [277, 97] width 555 height 142
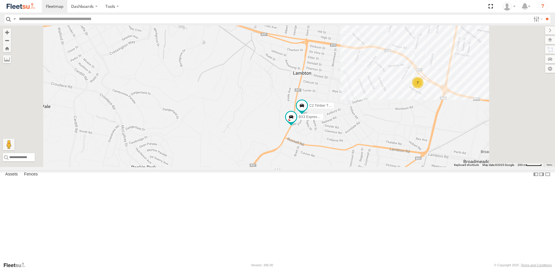
drag, startPoint x: 323, startPoint y: 192, endPoint x: 349, endPoint y: 154, distance: 45.7
click at [349, 154] on div "B4 Timber Truck CX3 Express Ute B1 Timber Truck BX4 Express Ute CX4 Express Ute…" at bounding box center [277, 97] width 555 height 142
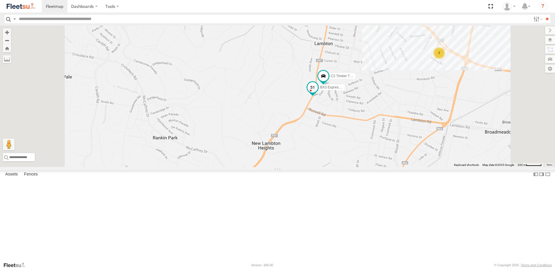
click at [318, 93] on span at bounding box center [312, 87] width 10 height 10
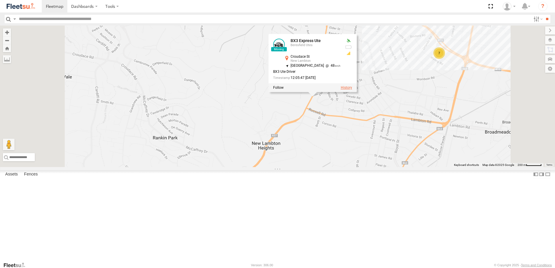
click at [352, 90] on label at bounding box center [346, 88] width 11 height 4
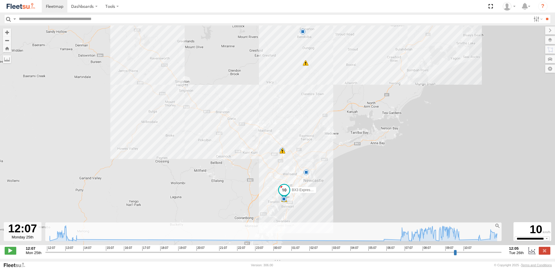
drag, startPoint x: 275, startPoint y: 194, endPoint x: 295, endPoint y: 159, distance: 40.1
click at [290, 160] on div "BX3 Express Ute 12:07 Mon 12:12 Mon 07:28 Tue 08:53 Tue 09:12 Tue 10:03 Tue 8" at bounding box center [277, 139] width 555 height 226
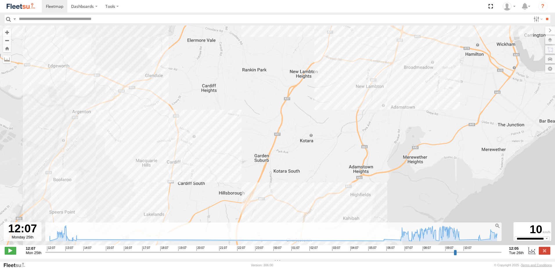
drag, startPoint x: 283, startPoint y: 190, endPoint x: 325, endPoint y: 59, distance: 136.9
click at [325, 59] on div "BX3 Express Ute 12:07 Mon 12:12 Mon 07:28 Tue 08:53 Tue 09:12 Tue 10:03 Tue" at bounding box center [277, 139] width 555 height 226
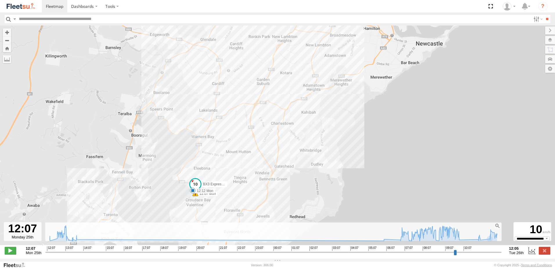
drag, startPoint x: 307, startPoint y: 202, endPoint x: 290, endPoint y: 164, distance: 41.5
click at [290, 164] on div "BX3 Express Ute 12:07 Mon 12:12 Mon 07:28 Tue 08:53 Tue 09:12 Tue 10:03 Tue" at bounding box center [277, 139] width 555 height 226
click at [540, 250] on label at bounding box center [544, 251] width 12 height 8
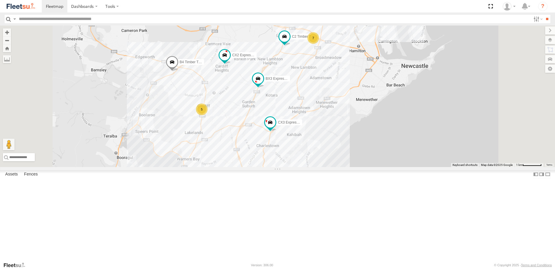
drag, startPoint x: 351, startPoint y: 179, endPoint x: 349, endPoint y: 108, distance: 71.1
click at [349, 105] on div "B4 Timber Truck CX3 Express Ute CX2 Express Ute BX3 Express Ute C2 Timber Truck…" at bounding box center [277, 97] width 555 height 142
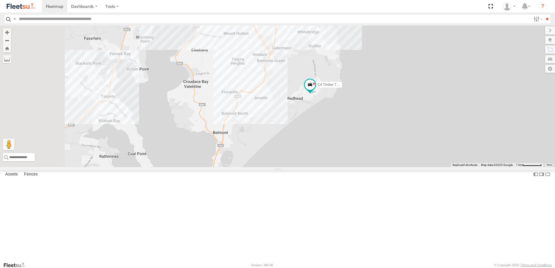
drag, startPoint x: 338, startPoint y: 175, endPoint x: 368, endPoint y: 102, distance: 79.0
click at [369, 102] on div "B4 Timber Truck CX3 Express Ute CX2 Express Ute C4 Timber Truck BX3 Express Ute…" at bounding box center [277, 97] width 555 height 142
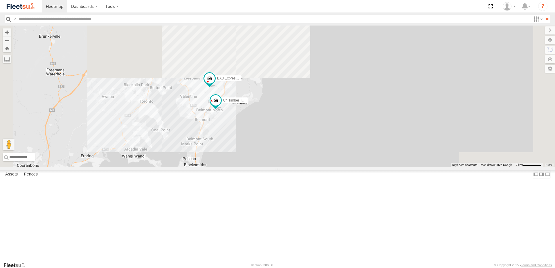
drag, startPoint x: 340, startPoint y: 114, endPoint x: 276, endPoint y: 230, distance: 133.1
click at [276, 167] on div "B5 Timber Truck CX4 Express Ute C4 Timber Truck BX3 Express Ute" at bounding box center [277, 97] width 555 height 142
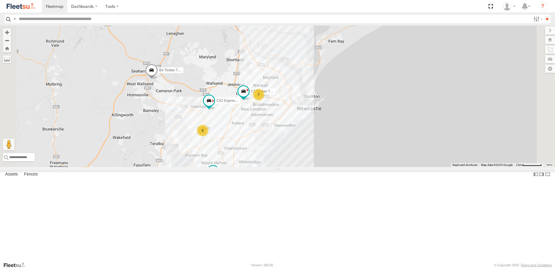
drag, startPoint x: 217, startPoint y: 141, endPoint x: 233, endPoint y: 219, distance: 80.2
click at [233, 167] on div "B5 Timber Truck CX4 Express Ute C4 Timber Truck BX3 Express Ute B4 Timber Truck…" at bounding box center [277, 97] width 555 height 142
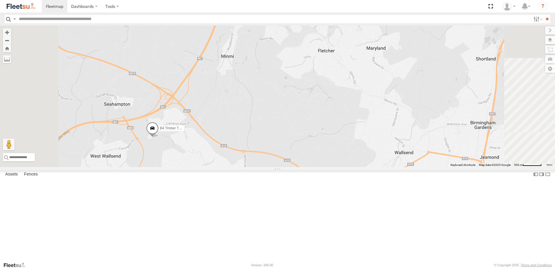
drag, startPoint x: 270, startPoint y: 172, endPoint x: 270, endPoint y: 176, distance: 3.8
click at [270, 167] on div "B5 Timber Truck CX4 Express Ute C4 Timber Truck BX3 Express Ute B4 Timber Truck…" at bounding box center [277, 97] width 555 height 142
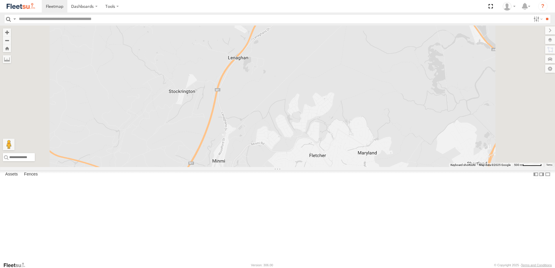
drag, startPoint x: 322, startPoint y: 75, endPoint x: 314, endPoint y: 166, distance: 91.7
click at [313, 165] on div "B5 Timber Truck CX4 Express Ute C4 Timber Truck BX3 Express Ute B4 Timber Truck…" at bounding box center [277, 97] width 555 height 142
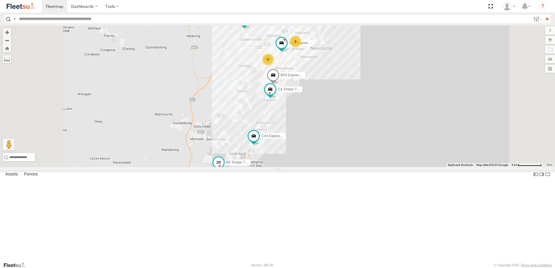
drag, startPoint x: 335, startPoint y: 207, endPoint x: 316, endPoint y: 214, distance: 20.8
click at [330, 167] on div "B4 Timber Truck BX1 Express Ute CX4 Express Ute B5 Timber Truck C4 Timber Truck…" at bounding box center [277, 97] width 555 height 142
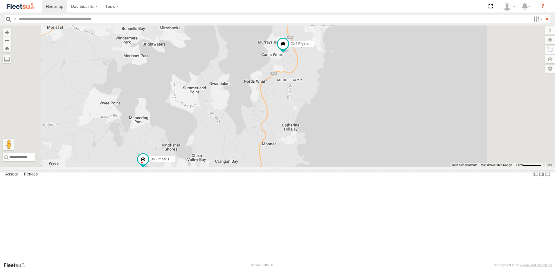
drag, startPoint x: 316, startPoint y: 214, endPoint x: 299, endPoint y: 149, distance: 67.3
click at [299, 149] on div "B4 Timber Truck BX1 Express Ute CX4 Express Ute B5 Timber Truck C4 Timber Truck…" at bounding box center [277, 97] width 555 height 142
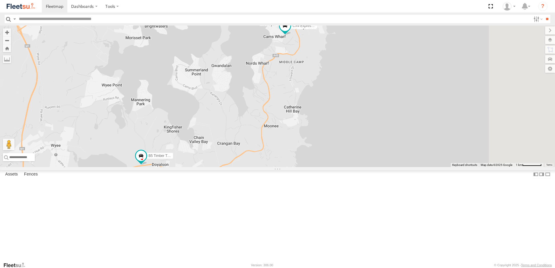
drag, startPoint x: 325, startPoint y: 152, endPoint x: 265, endPoint y: 190, distance: 70.4
click at [265, 167] on div "B4 Timber Truck BX1 Express Ute CX4 Express Ute B5 Timber Truck C4 Timber Truck…" at bounding box center [277, 97] width 555 height 142
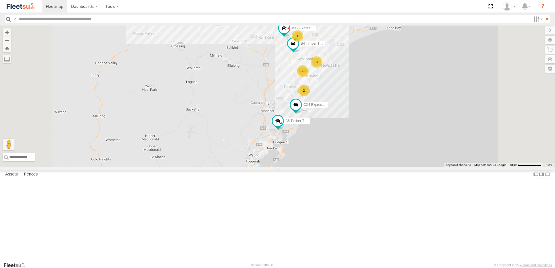
drag, startPoint x: 359, startPoint y: 139, endPoint x: 310, endPoint y: 187, distance: 69.3
click at [310, 167] on div "B4 Timber Truck BX1 Express Ute CX4 Express Ute B5 Timber Truck BX2 Express Ute…" at bounding box center [277, 97] width 555 height 142
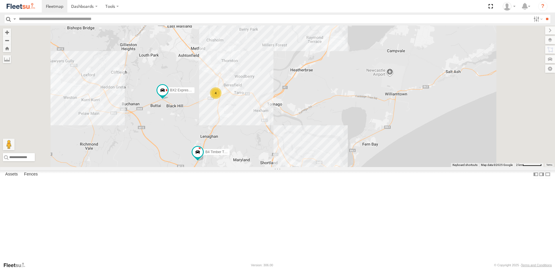
drag, startPoint x: 320, startPoint y: 105, endPoint x: 299, endPoint y: 171, distance: 69.2
click at [299, 167] on div "B4 Timber Truck BX1 Express Ute CX4 Express Ute B5 Timber Truck BX2 Express Ute…" at bounding box center [277, 97] width 555 height 142
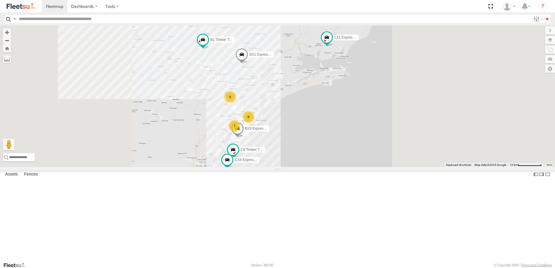
drag, startPoint x: 288, startPoint y: 205, endPoint x: 287, endPoint y: 142, distance: 63.3
click at [287, 142] on div "BX1 Express Ute LX1 Express Ute BX3 Express Ute B1 Timber Truck 6 8 CX4 Express…" at bounding box center [277, 97] width 555 height 142
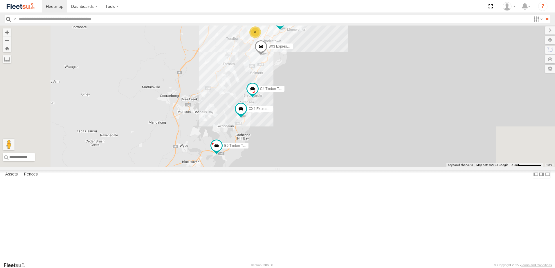
drag, startPoint x: 304, startPoint y: 216, endPoint x: 306, endPoint y: 180, distance: 35.5
click at [306, 167] on div "BX1 Express Ute LX1 Express Ute BX3 Express Ute B1 Timber Truck CX4 Express Ute…" at bounding box center [277, 97] width 555 height 142
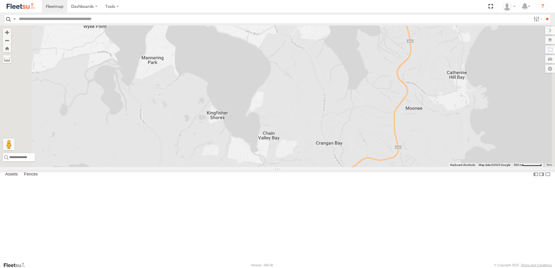
drag, startPoint x: 263, startPoint y: 114, endPoint x: 276, endPoint y: 160, distance: 47.3
click at [276, 160] on div "BX1 Express Ute LX1 Express Ute BX3 Express Ute B1 Timber Truck CX4 Express Ute…" at bounding box center [277, 97] width 555 height 142
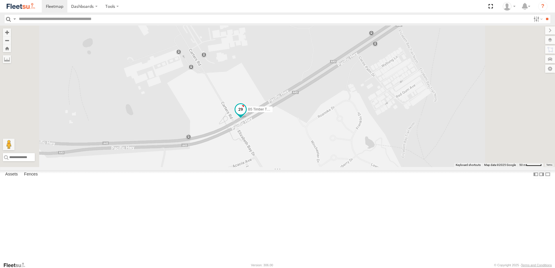
click at [246, 115] on span at bounding box center [240, 109] width 10 height 10
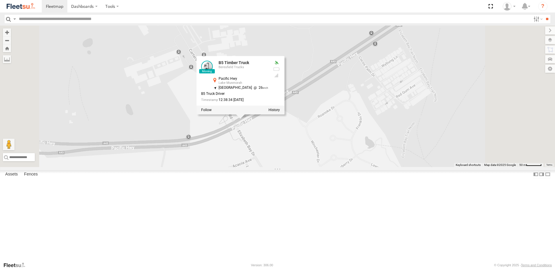
click at [285, 114] on div at bounding box center [240, 110] width 88 height 9
click at [280, 112] on label at bounding box center [273, 110] width 11 height 4
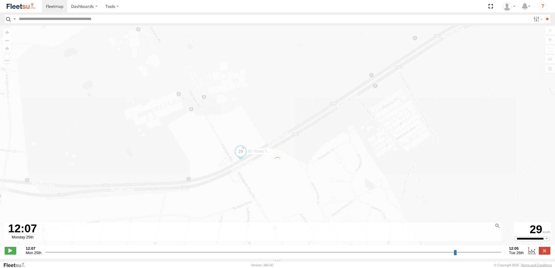
type input "**********"
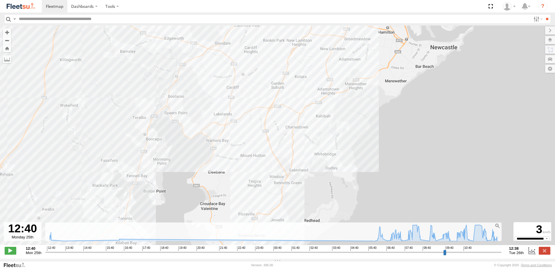
drag, startPoint x: 287, startPoint y: 180, endPoint x: 303, endPoint y: 115, distance: 67.1
click at [303, 115] on div "B5 Timber Truck" at bounding box center [277, 139] width 555 height 226
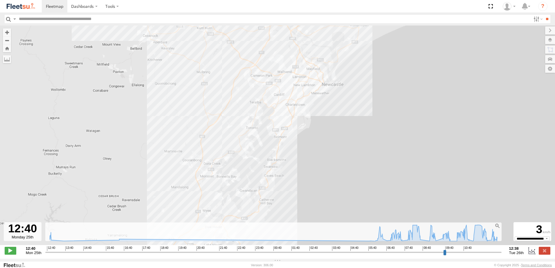
drag, startPoint x: 241, startPoint y: 186, endPoint x: 249, endPoint y: 115, distance: 71.5
click at [249, 115] on div "B5 Timber Truck" at bounding box center [277, 139] width 555 height 226
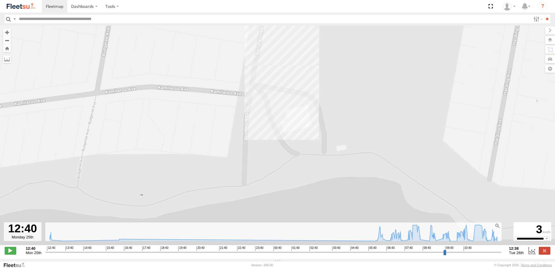
drag, startPoint x: 302, startPoint y: 110, endPoint x: 281, endPoint y: 210, distance: 101.9
click at [281, 209] on div "B5 Timber Truck" at bounding box center [277, 139] width 555 height 226
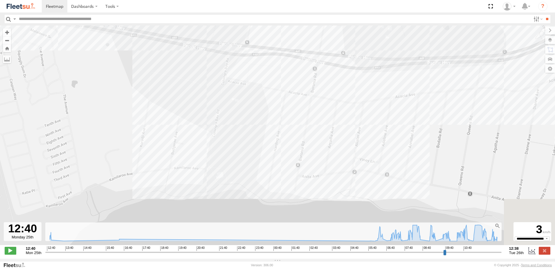
drag, startPoint x: 337, startPoint y: 170, endPoint x: 280, endPoint y: 90, distance: 98.3
click at [280, 91] on div "B5 Timber Truck" at bounding box center [277, 139] width 555 height 226
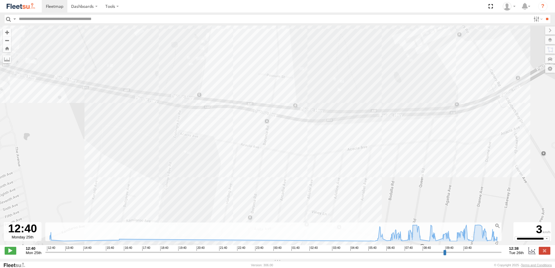
drag, startPoint x: 375, startPoint y: 111, endPoint x: 333, endPoint y: 194, distance: 92.5
click at [333, 194] on div "B5 Timber Truck" at bounding box center [277, 139] width 555 height 226
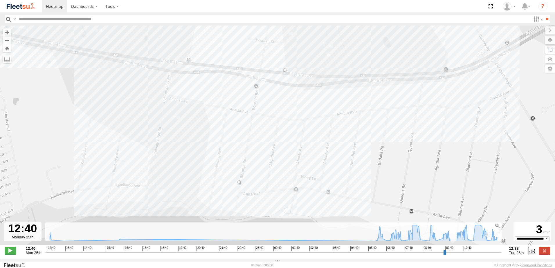
drag, startPoint x: 438, startPoint y: 170, endPoint x: 426, endPoint y: 131, distance: 41.0
click at [426, 131] on div "B5 Timber Truck" at bounding box center [277, 139] width 555 height 226
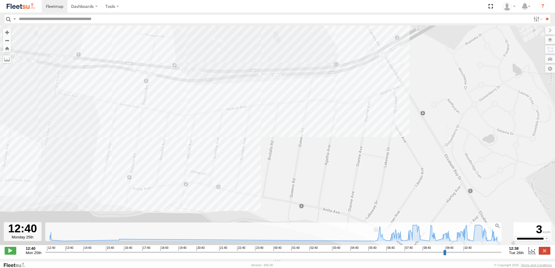
drag, startPoint x: 415, startPoint y: 119, endPoint x: 305, endPoint y: 110, distance: 111.2
click at [305, 110] on div "B5 Timber Truck" at bounding box center [277, 139] width 555 height 226
drag, startPoint x: 382, startPoint y: 96, endPoint x: 344, endPoint y: 115, distance: 42.0
click at [344, 115] on div "B5 Timber Truck" at bounding box center [277, 139] width 555 height 226
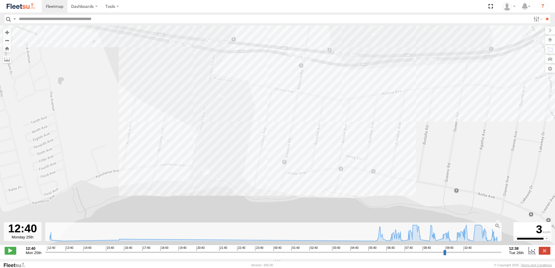
drag, startPoint x: 215, startPoint y: 117, endPoint x: 417, endPoint y: 77, distance: 205.9
click at [417, 77] on div "B5 Timber Truck" at bounding box center [277, 139] width 555 height 226
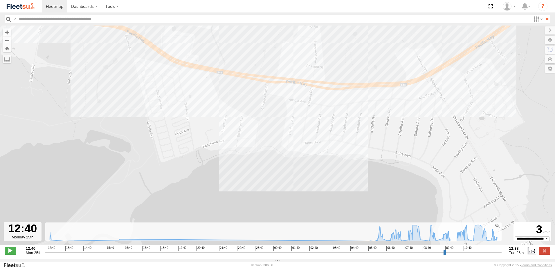
drag, startPoint x: 438, startPoint y: 114, endPoint x: 420, endPoint y: 127, distance: 22.6
click at [421, 127] on div "B5 Timber Truck" at bounding box center [277, 139] width 555 height 226
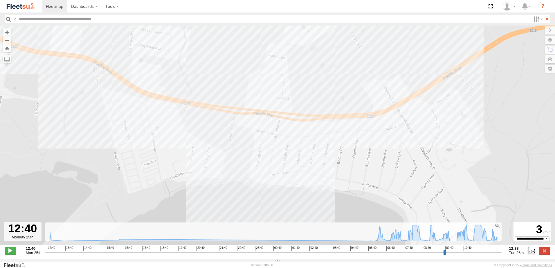
drag, startPoint x: 444, startPoint y: 123, endPoint x: 433, endPoint y: 125, distance: 11.2
click at [430, 129] on div "B5 Timber Truck" at bounding box center [277, 139] width 555 height 226
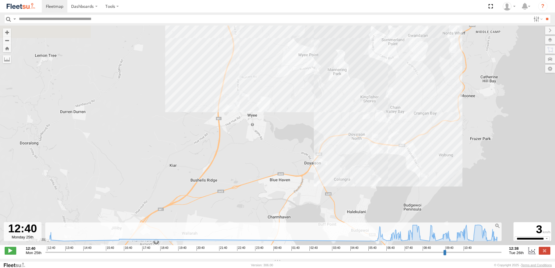
drag, startPoint x: 476, startPoint y: 125, endPoint x: 444, endPoint y: 146, distance: 38.6
click at [444, 146] on div "B5 Timber Truck" at bounding box center [277, 139] width 555 height 226
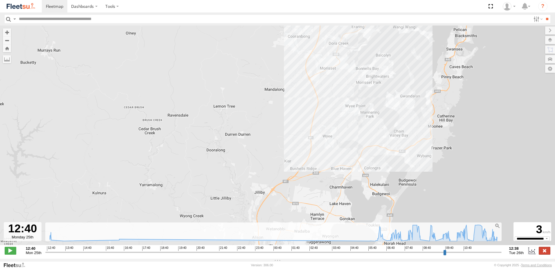
click at [542, 253] on label at bounding box center [544, 251] width 12 height 8
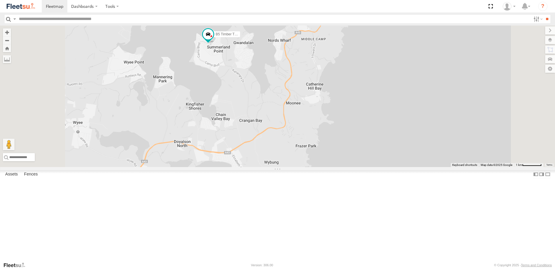
drag, startPoint x: 305, startPoint y: 109, endPoint x: 306, endPoint y: 166, distance: 56.6
click at [307, 163] on div "B5 Timber Truck" at bounding box center [277, 97] width 555 height 142
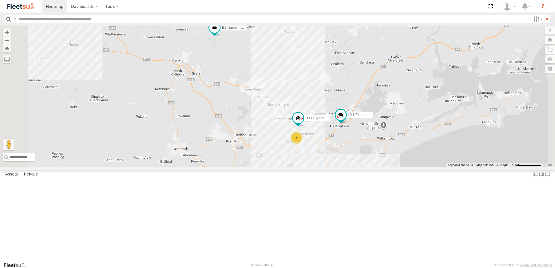
drag, startPoint x: 321, startPoint y: 101, endPoint x: 314, endPoint y: 107, distance: 9.9
click at [318, 105] on div "B5 Timber Truck C4 Timber Truck LX1 Express Ute B1 Timber Truck CX1 Express Ute…" at bounding box center [277, 97] width 555 height 142
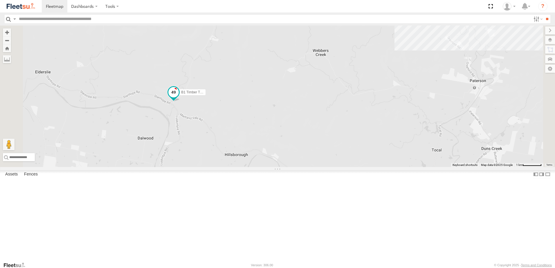
drag, startPoint x: 282, startPoint y: 102, endPoint x: 269, endPoint y: 144, distance: 44.4
click at [268, 145] on div "B5 Timber Truck C4 Timber Truck LX1 Express Ute B1 Timber Truck CX1 Express Ute…" at bounding box center [277, 97] width 555 height 142
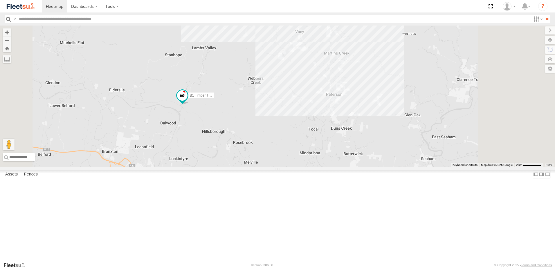
drag, startPoint x: 321, startPoint y: 83, endPoint x: 314, endPoint y: 89, distance: 9.9
click at [314, 89] on div "B5 Timber Truck C4 Timber Truck LX1 Express Ute B1 Timber Truck CX1 Express Ute…" at bounding box center [277, 97] width 555 height 142
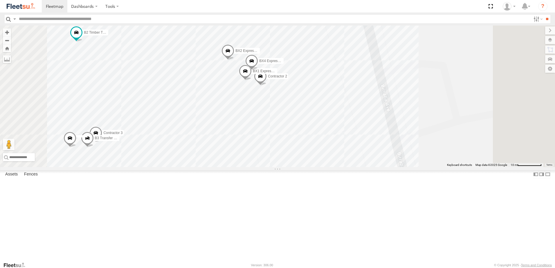
drag, startPoint x: 214, startPoint y: 142, endPoint x: 272, endPoint y: 119, distance: 63.5
click at [272, 119] on div "B5 Timber Truck B1 Timber Truck LX3 Express Ute Little Truck B2 Timber Truck BX…" at bounding box center [277, 97] width 555 height 142
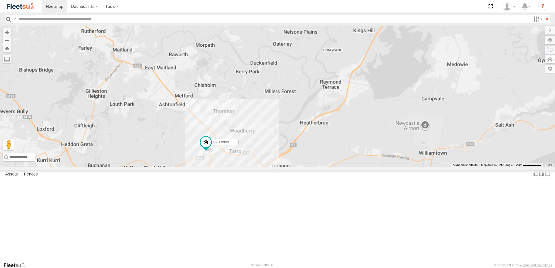
drag, startPoint x: 267, startPoint y: 83, endPoint x: 299, endPoint y: 194, distance: 115.2
click at [299, 167] on div "B5 Timber Truck B1 Timber Truck CX3 Express Ute LX3 Express Ute Little Truck BX…" at bounding box center [277, 97] width 555 height 142
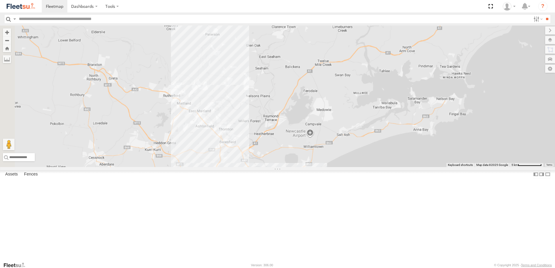
drag, startPoint x: 274, startPoint y: 104, endPoint x: 279, endPoint y: 135, distance: 32.2
click at [282, 147] on div "B5 Timber Truck B1 Timber Truck CX3 Express Ute LX3 Express Ute Little Truck BX…" at bounding box center [277, 97] width 555 height 142
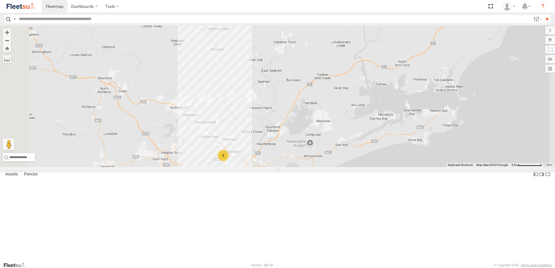
click at [173, 9] on span at bounding box center [167, 4] width 10 height 10
click at [202, 7] on label at bounding box center [196, 5] width 11 height 4
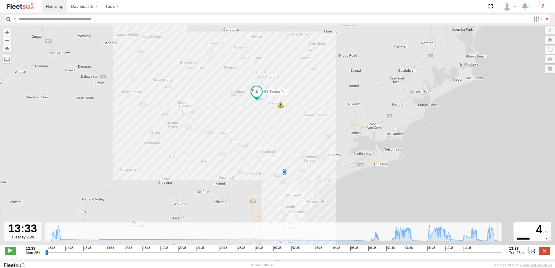
drag, startPoint x: 460, startPoint y: 256, endPoint x: 517, endPoint y: 248, distance: 57.6
click at [501, 250] on input "range" at bounding box center [273, 253] width 456 height 6
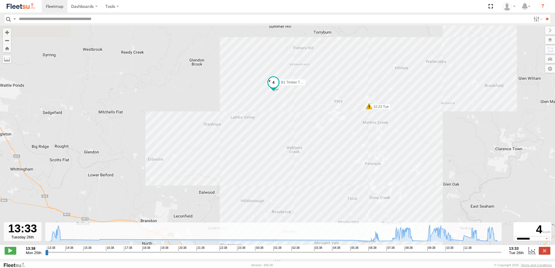
drag, startPoint x: 274, startPoint y: 77, endPoint x: 285, endPoint y: 147, distance: 70.2
click at [285, 147] on div "B1 Timber Truck 10:22 Tue 10:23 Tue" at bounding box center [277, 139] width 555 height 226
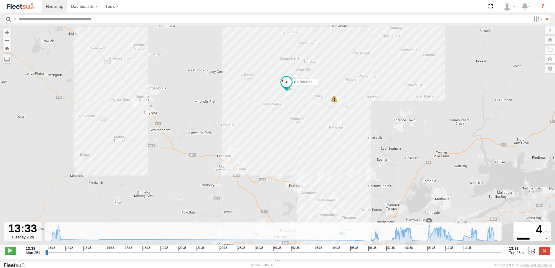
drag, startPoint x: 421, startPoint y: 160, endPoint x: 413, endPoint y: 131, distance: 29.6
click at [413, 131] on div "B1 Timber Truck 10:22 Tue 10:23 Tue 5" at bounding box center [277, 139] width 555 height 226
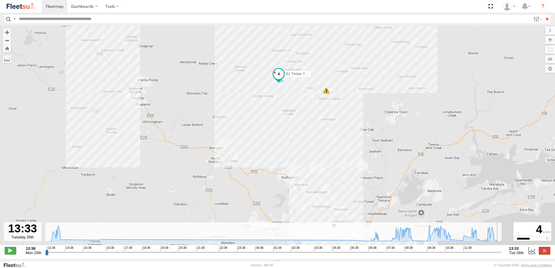
drag, startPoint x: 500, startPoint y: 256, endPoint x: 514, endPoint y: 253, distance: 14.1
click at [501, 253] on input "range" at bounding box center [273, 253] width 456 height 6
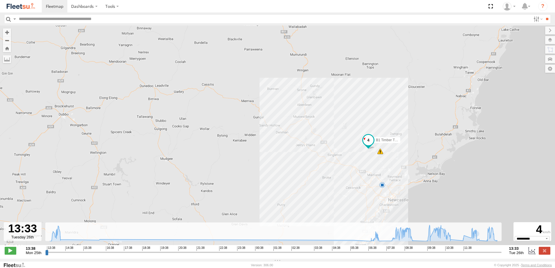
click at [380, 154] on span at bounding box center [380, 152] width 6 height 6
click at [395, 160] on div "B1 Timber Truck 10:22 Tue 10:23 Tue 5 Harsh Left Cornering 10:23 [DATE] South E…" at bounding box center [277, 139] width 555 height 226
click at [545, 254] on label at bounding box center [544, 251] width 12 height 8
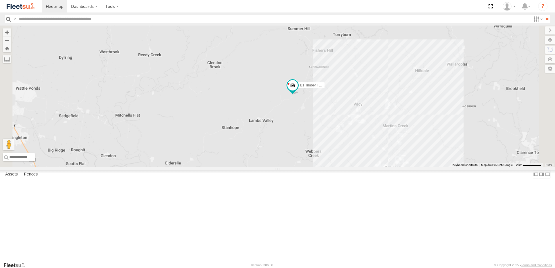
drag, startPoint x: 387, startPoint y: 185, endPoint x: 308, endPoint y: 118, distance: 103.2
click at [310, 121] on div "B1 Timber Truck LX3 Express Ute Little Truck" at bounding box center [277, 97] width 555 height 142
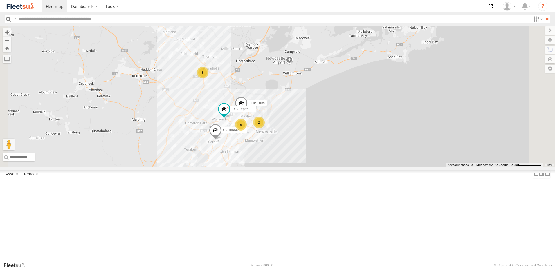
drag, startPoint x: 346, startPoint y: 191, endPoint x: 313, endPoint y: 102, distance: 94.4
click at [313, 102] on div "B1 Timber Truck LX3 Express Ute C2 Timber Truck Little Truck 8 5 2" at bounding box center [277, 97] width 555 height 142
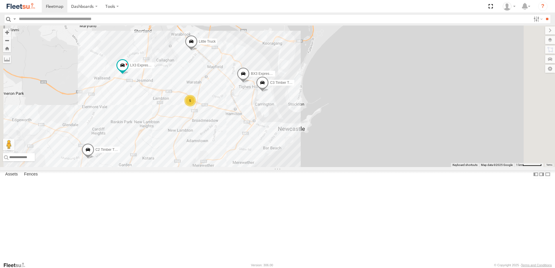
drag, startPoint x: 335, startPoint y: 167, endPoint x: 338, endPoint y: 141, distance: 26.0
click at [338, 141] on div "B1 Timber Truck LX3 Express Ute Little Truck C4 Timber Truck CX1 Express Ute 5 …" at bounding box center [277, 97] width 555 height 142
drag, startPoint x: 339, startPoint y: 168, endPoint x: 347, endPoint y: 149, distance: 20.4
click at [347, 153] on div "B1 Timber Truck LX3 Express Ute Little Truck C4 Timber Truck CX1 Express Ute 5 …" at bounding box center [277, 97] width 555 height 142
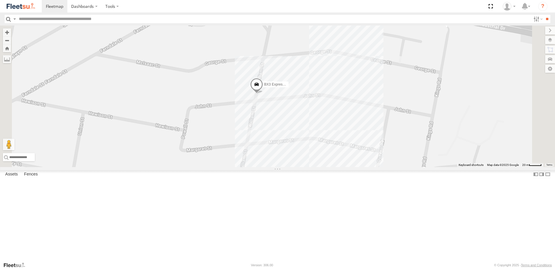
click at [263, 94] on span at bounding box center [256, 86] width 13 height 16
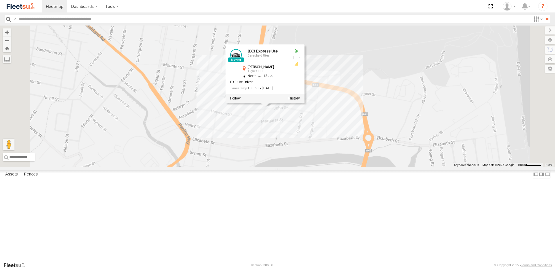
click at [342, 167] on div "B1 Timber Truck LX3 Express Ute Little Truck C4 Timber Truck CX1 Express Ute C3…" at bounding box center [277, 97] width 555 height 142
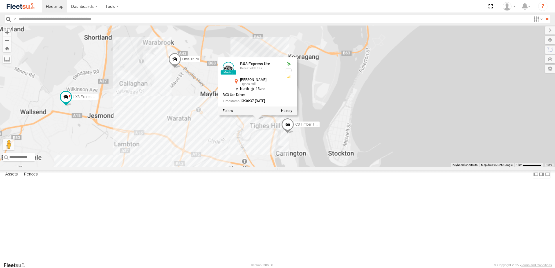
click at [286, 167] on div "B1 Timber Truck LX3 Express Ute Little Truck C4 Timber Truck CX1 Express Ute C3…" at bounding box center [277, 97] width 555 height 142
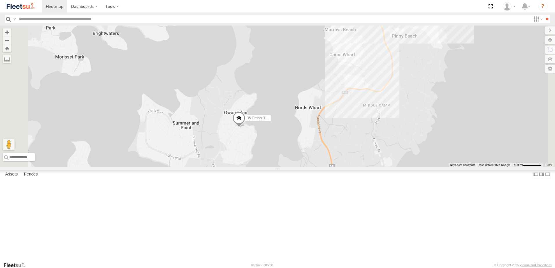
drag, startPoint x: 304, startPoint y: 198, endPoint x: 314, endPoint y: 162, distance: 37.7
click at [245, 127] on span at bounding box center [238, 120] width 13 height 16
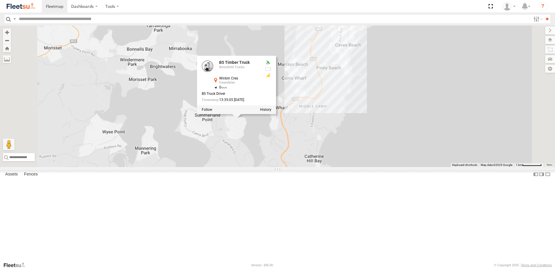
click at [300, 167] on div "B5 Timber Truck B1 Timber Truck B5 Timber Truck Beresfield Trucks Winbin Cres G…" at bounding box center [277, 97] width 555 height 142
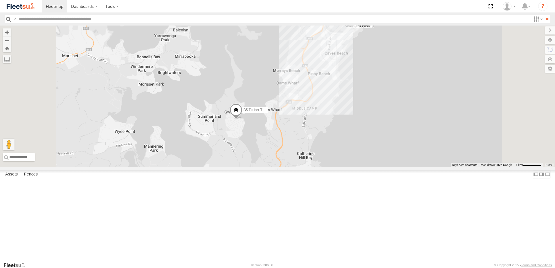
click at [242, 120] on span at bounding box center [235, 112] width 13 height 16
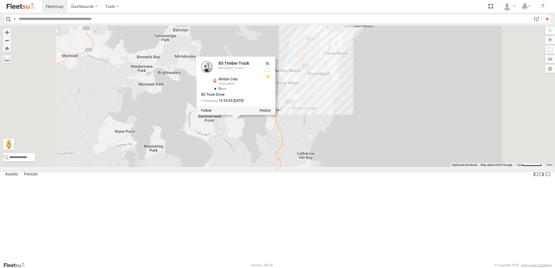
click at [305, 167] on div "B5 Timber Truck B1 Timber Truck B5 Timber Truck Beresfield Trucks Winbin Cres G…" at bounding box center [277, 97] width 555 height 142
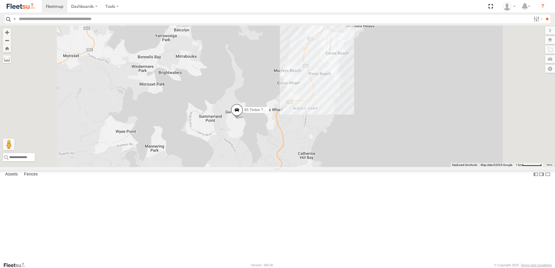
click at [243, 120] on span at bounding box center [236, 112] width 13 height 16
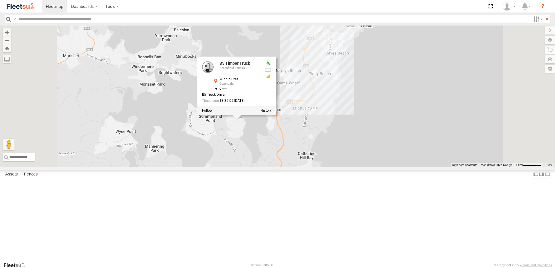
drag, startPoint x: 337, startPoint y: 154, endPoint x: 340, endPoint y: 161, distance: 7.1
click at [276, 115] on div at bounding box center [236, 110] width 79 height 9
click at [272, 113] on label at bounding box center [265, 111] width 11 height 4
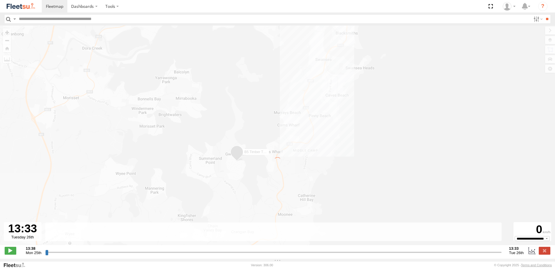
type input "**********"
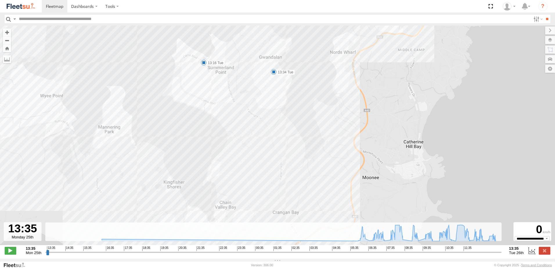
drag, startPoint x: 291, startPoint y: 192, endPoint x: 308, endPoint y: 122, distance: 71.6
click at [308, 122] on div "B5 Timber Truck 16:26 Mon 05:50 Tue 08:35 Tue 11:05 Tue 11:11 Tue 13:16 Tue 13:…" at bounding box center [277, 139] width 555 height 226
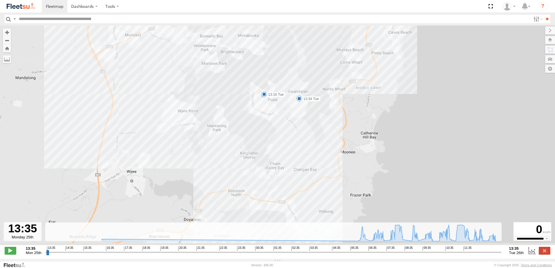
drag, startPoint x: 328, startPoint y: 183, endPoint x: 328, endPoint y: 146, distance: 37.4
click at [328, 146] on div "B5 Timber Truck 16:26 Mon 05:50 Tue 08:35 Tue 11:05 Tue 11:11 Tue 13:16 Tue 13:…" at bounding box center [277, 139] width 555 height 226
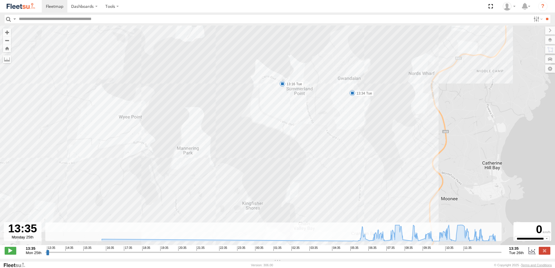
drag, startPoint x: 292, startPoint y: 71, endPoint x: 295, endPoint y: 124, distance: 52.9
click at [295, 124] on div "B5 Timber Truck 16:26 Mon 05:50 Tue 08:35 Tue 11:05 Tue 11:11 Tue 13:16 Tue 13:…" at bounding box center [277, 139] width 555 height 226
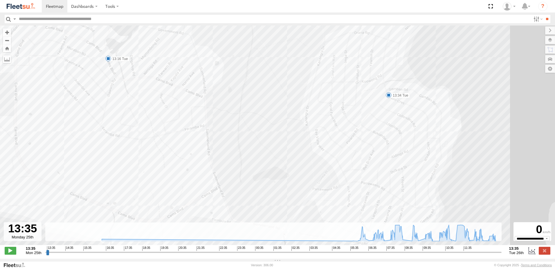
drag, startPoint x: 454, startPoint y: 102, endPoint x: 298, endPoint y: 152, distance: 163.3
click at [298, 152] on div "B5 Timber Truck 16:26 Mon 05:50 Tue 08:35 Tue 11:05 Tue 11:11 Tue 13:16 Tue 13:…" at bounding box center [277, 139] width 555 height 226
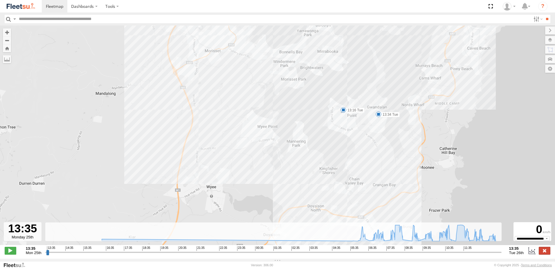
click at [540, 254] on label at bounding box center [544, 251] width 12 height 8
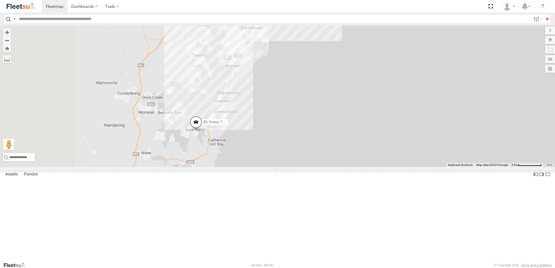
drag, startPoint x: 239, startPoint y: 126, endPoint x: 304, endPoint y: 241, distance: 132.5
click at [306, 264] on body "Dashboards" at bounding box center [277, 134] width 555 height 268
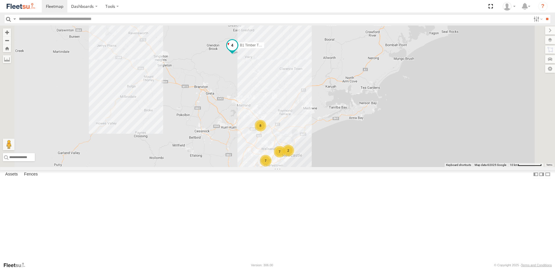
click at [237, 50] on span at bounding box center [232, 45] width 10 height 10
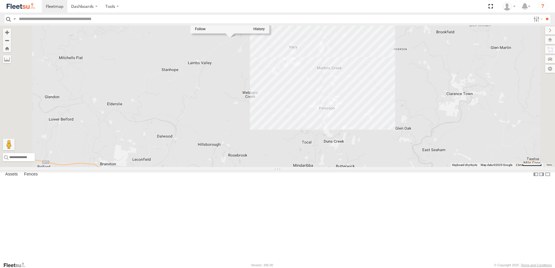
click at [309, 112] on div "B5 Timber Truck B1 Timber Truck B1 Timber Truck Beresfield Trucks [GEOGRAPHIC_D…" at bounding box center [277, 97] width 555 height 142
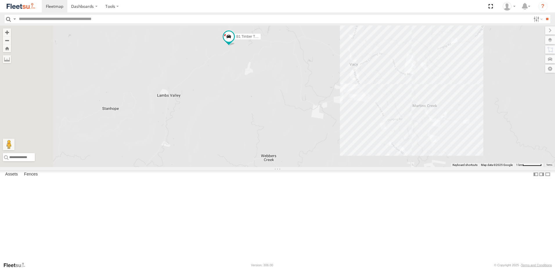
drag, startPoint x: 303, startPoint y: 70, endPoint x: 311, endPoint y: 137, distance: 66.9
click at [311, 137] on div "B5 Timber Truck B1 Timber Truck" at bounding box center [277, 97] width 555 height 142
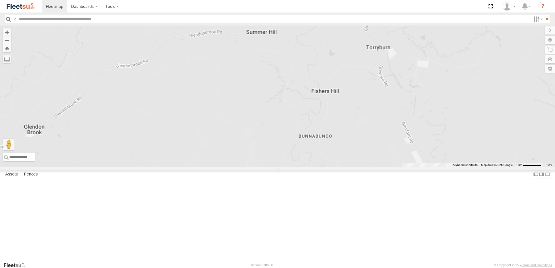
drag, startPoint x: 321, startPoint y: 221, endPoint x: 329, endPoint y: 175, distance: 47.3
click at [329, 167] on div "B5 Timber Truck B1 Timber Truck" at bounding box center [277, 97] width 555 height 142
drag, startPoint x: 315, startPoint y: 97, endPoint x: 352, endPoint y: 173, distance: 84.6
click at [352, 167] on div "B5 Timber Truck B1 Timber Truck" at bounding box center [277, 97] width 555 height 142
